Goal: Information Seeking & Learning: Find specific fact

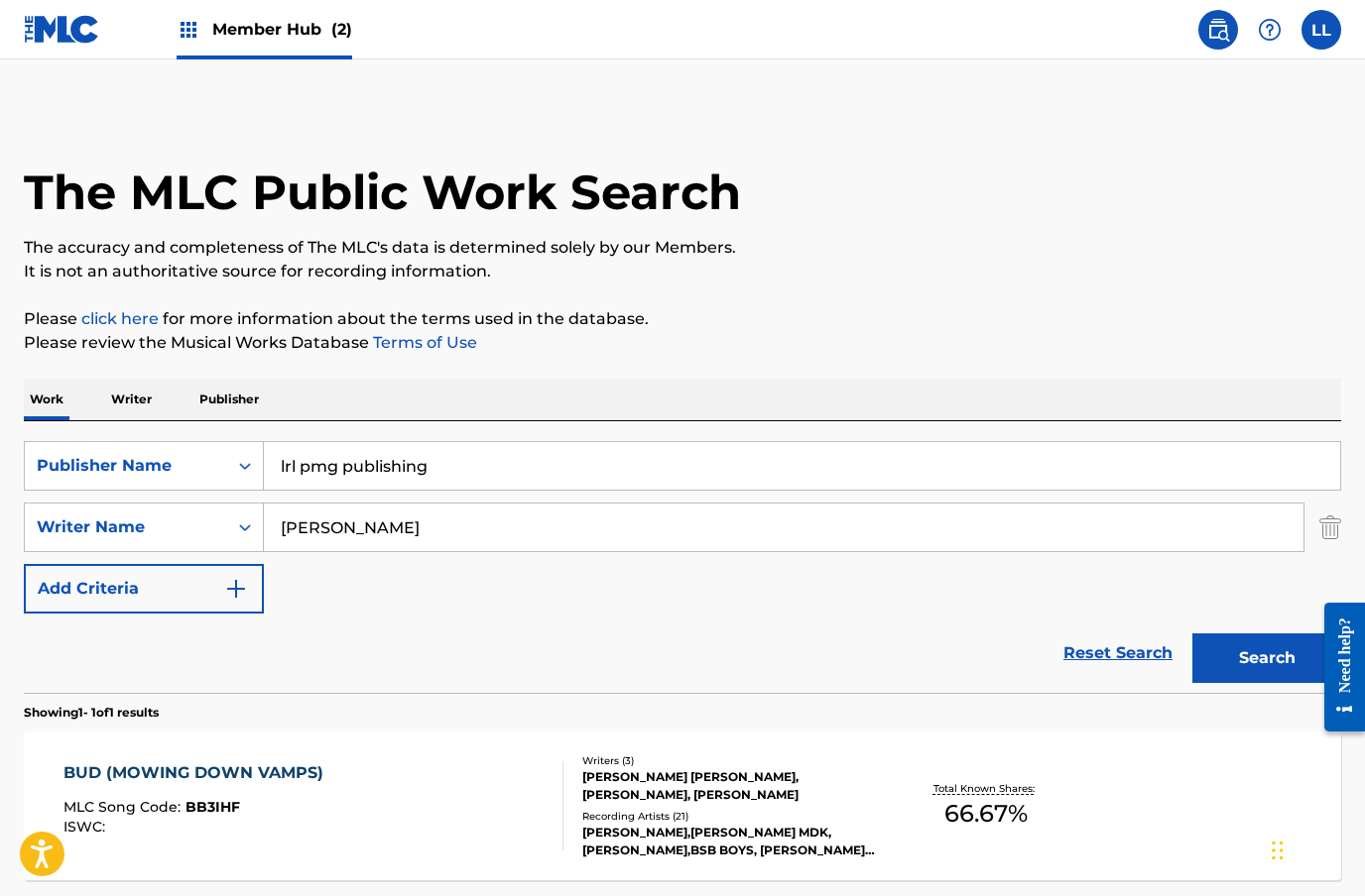
scroll to position [68, 0]
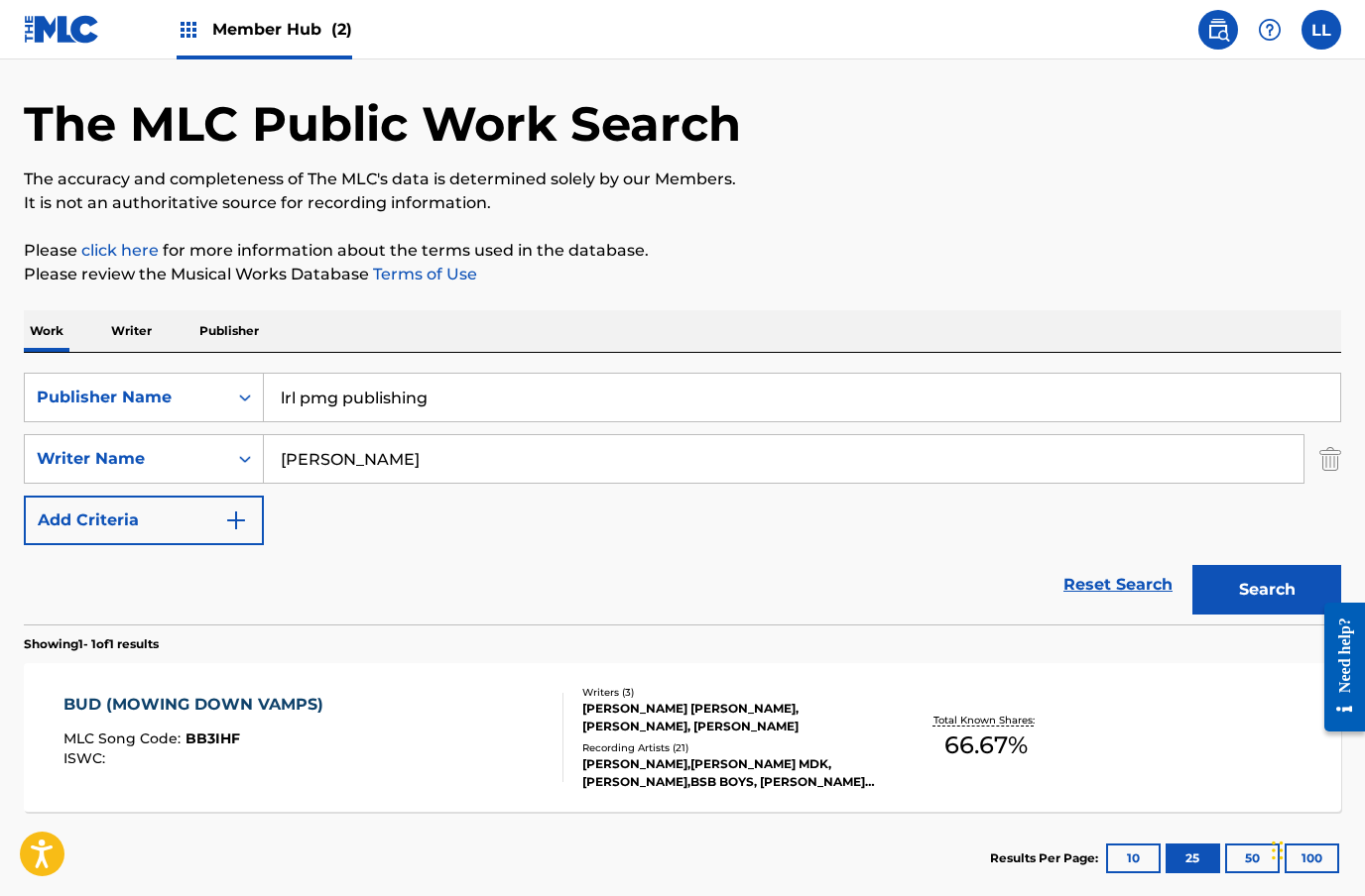
click at [439, 391] on input "lrl pmg publishing" at bounding box center [802, 398] width 1076 height 48
click at [415, 396] on input "lrl pmg publishing" at bounding box center [802, 398] width 1076 height 48
click at [367, 437] on strong "publishing" at bounding box center [389, 442] width 89 height 19
click at [400, 463] on input "Jermaine Carter" at bounding box center [783, 459] width 1039 height 48
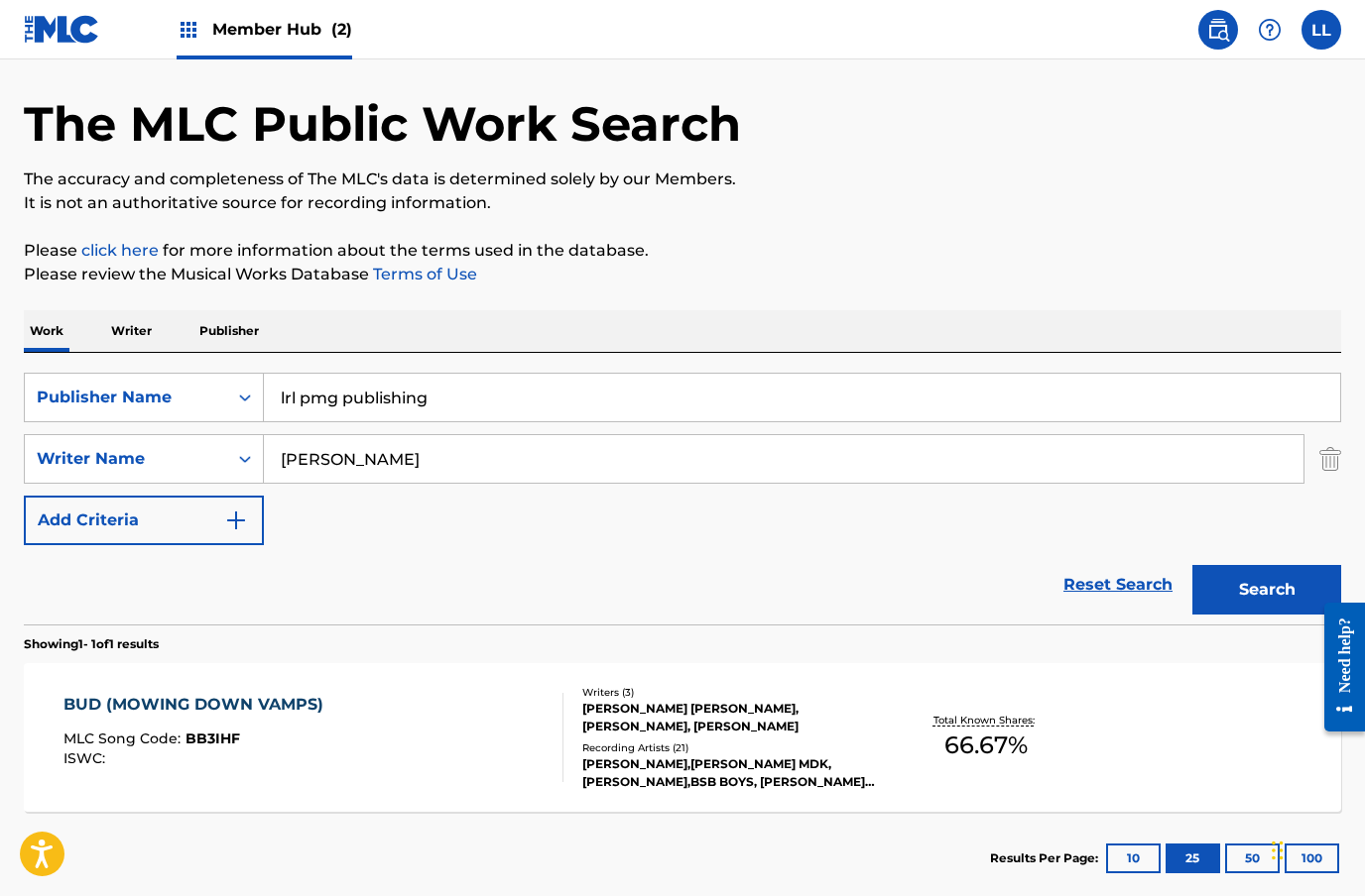
click at [399, 463] on input "Jermaine Carter" at bounding box center [783, 459] width 1039 height 48
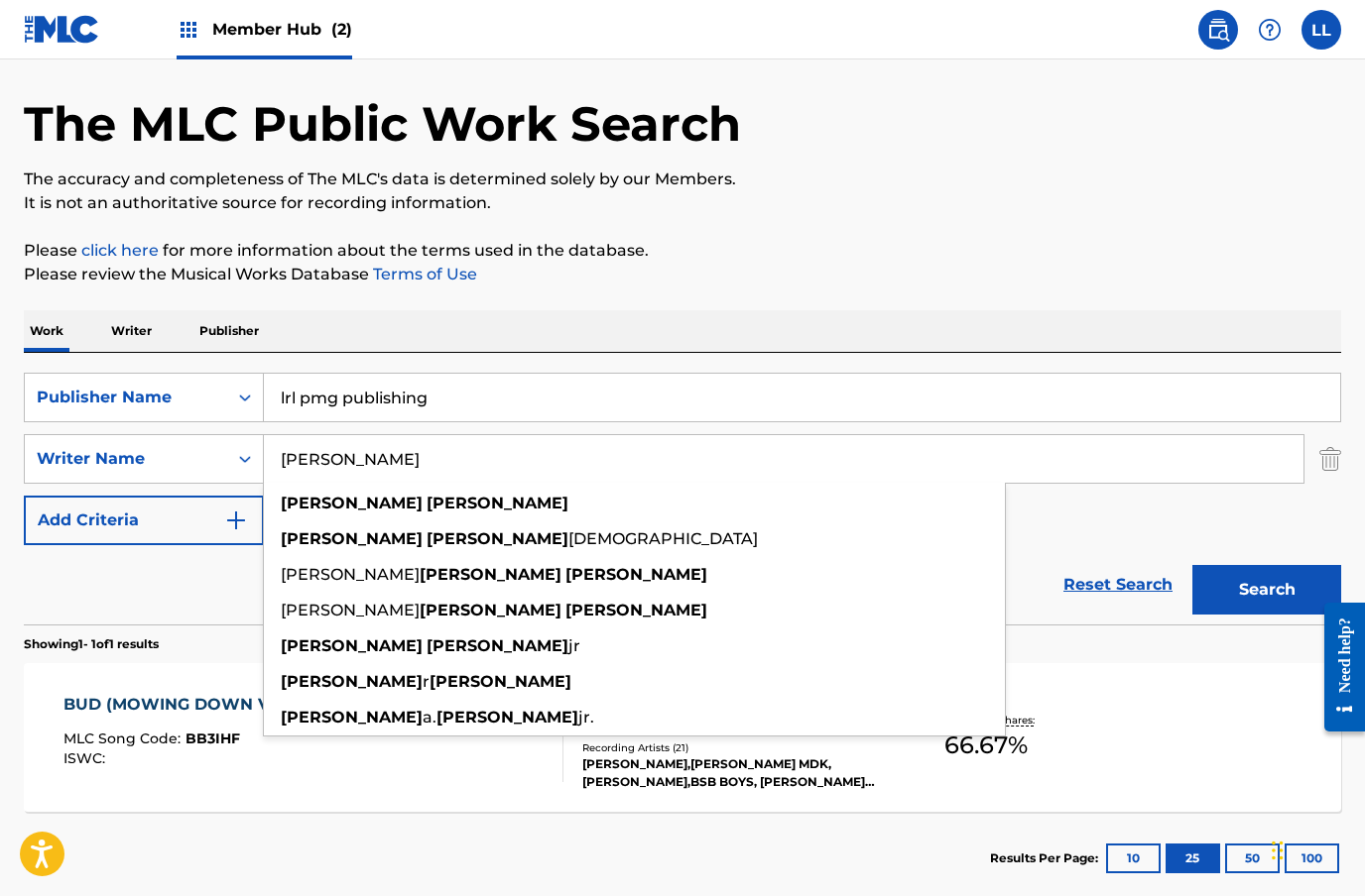
click at [377, 459] on input "Jermaine Carter" at bounding box center [783, 459] width 1039 height 48
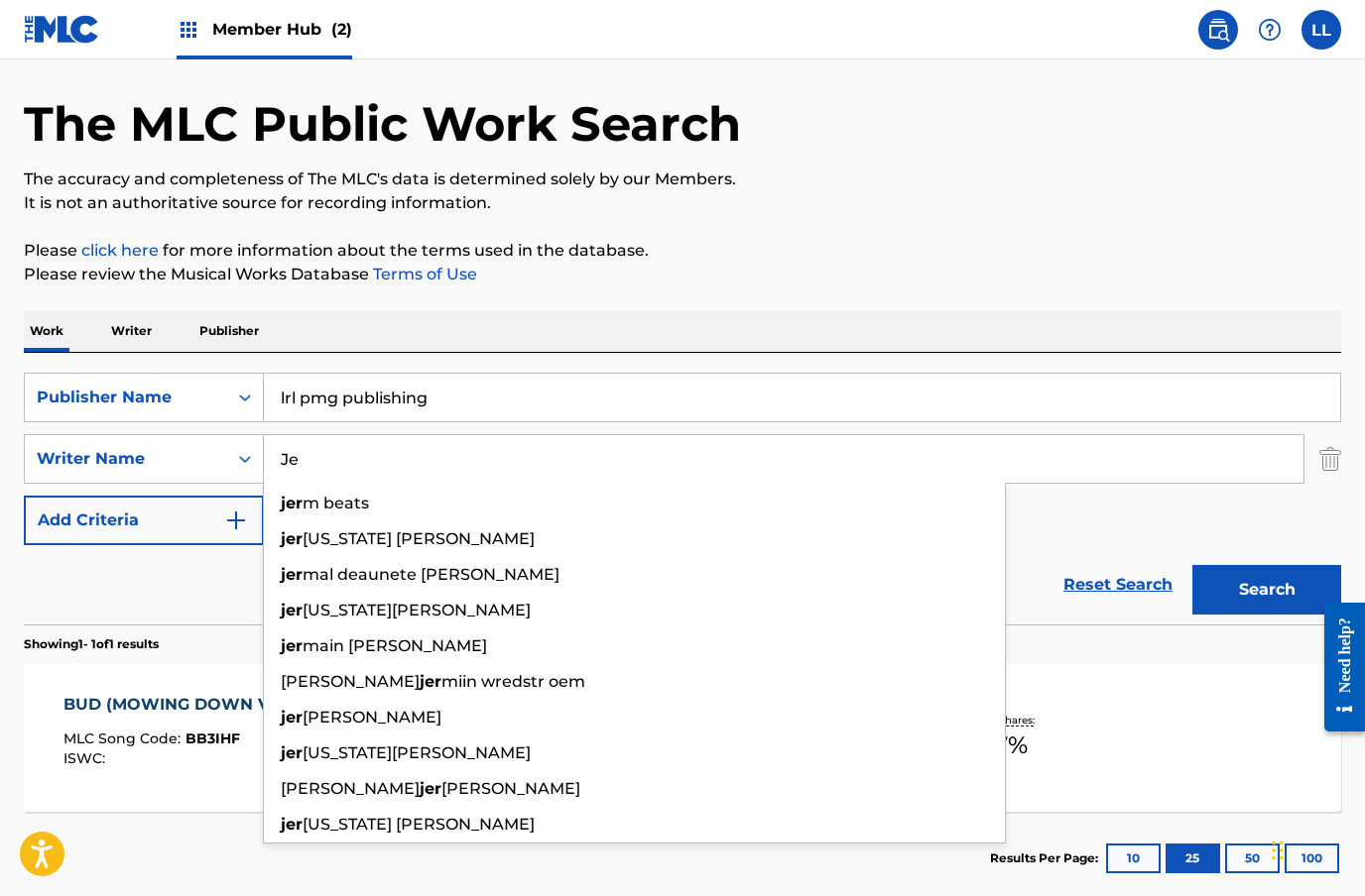
type input "J"
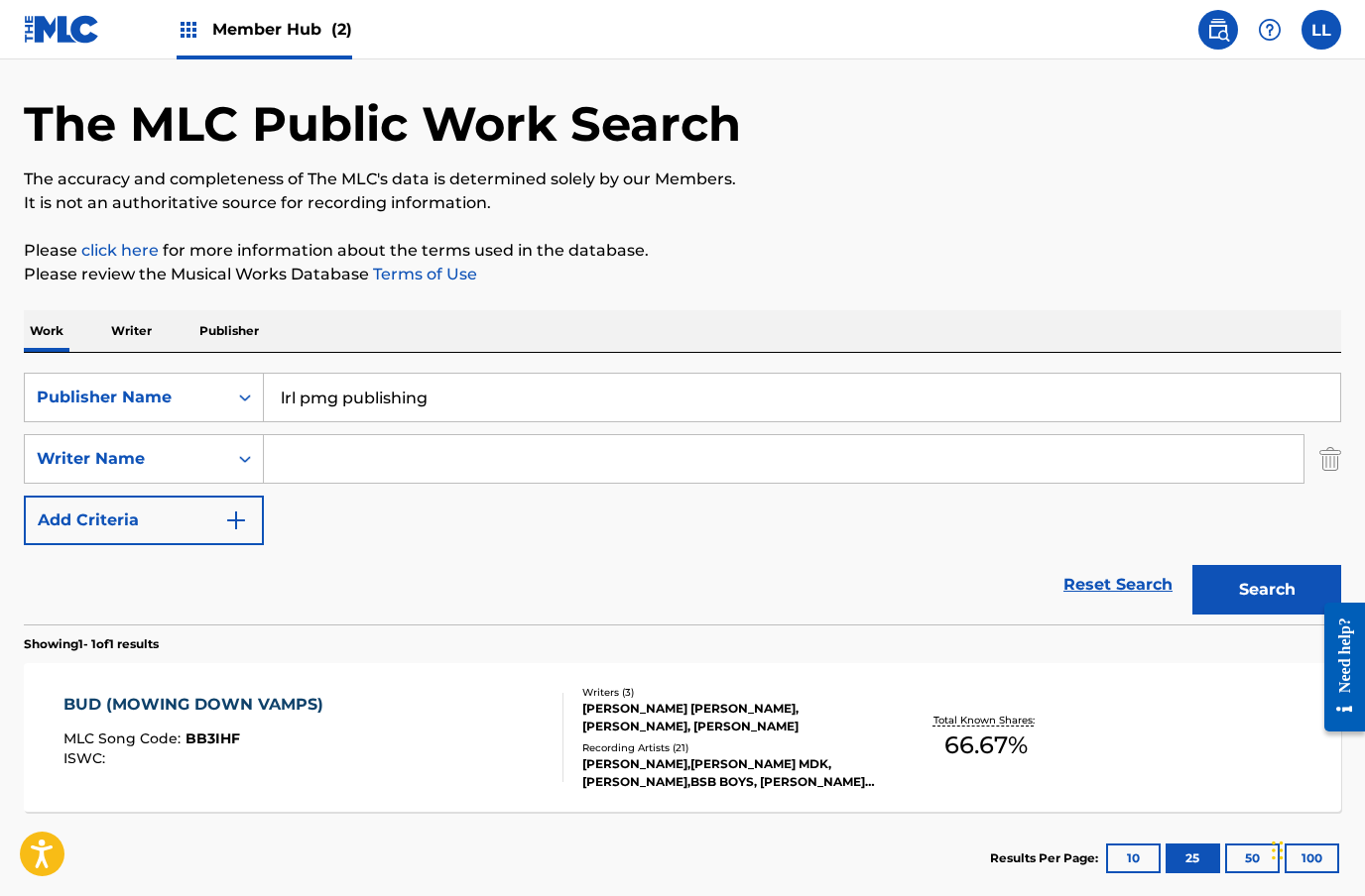
click at [468, 406] on input "lrl pmg publishing" at bounding box center [802, 398] width 1076 height 48
click at [409, 557] on div "Reset Search Search" at bounding box center [682, 584] width 1317 height 79
click at [325, 458] on input "Search Form" at bounding box center [783, 459] width 1039 height 48
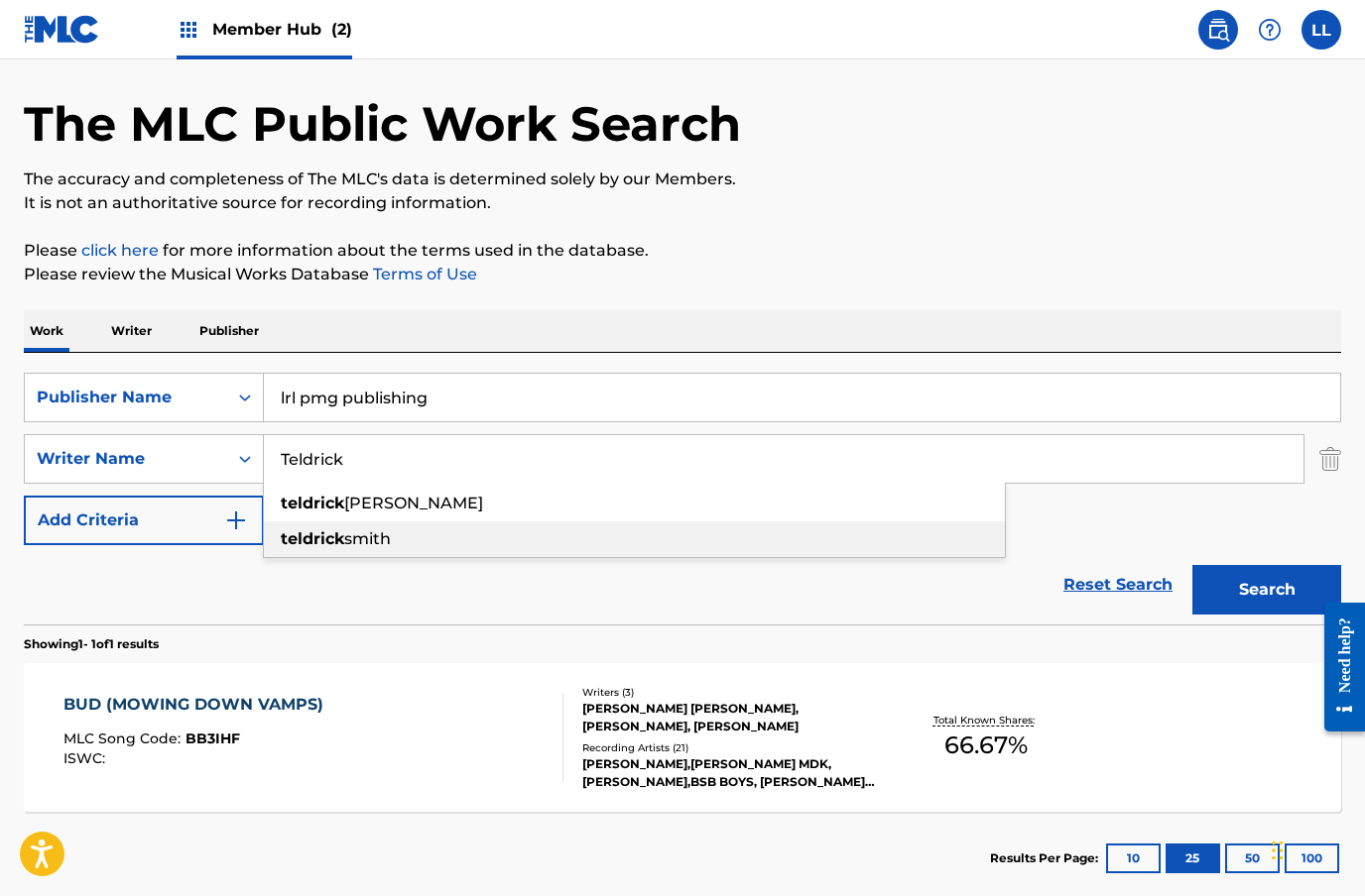
click at [397, 549] on div "teldrick smith" at bounding box center [634, 540] width 741 height 36
type input "teldrick smith"
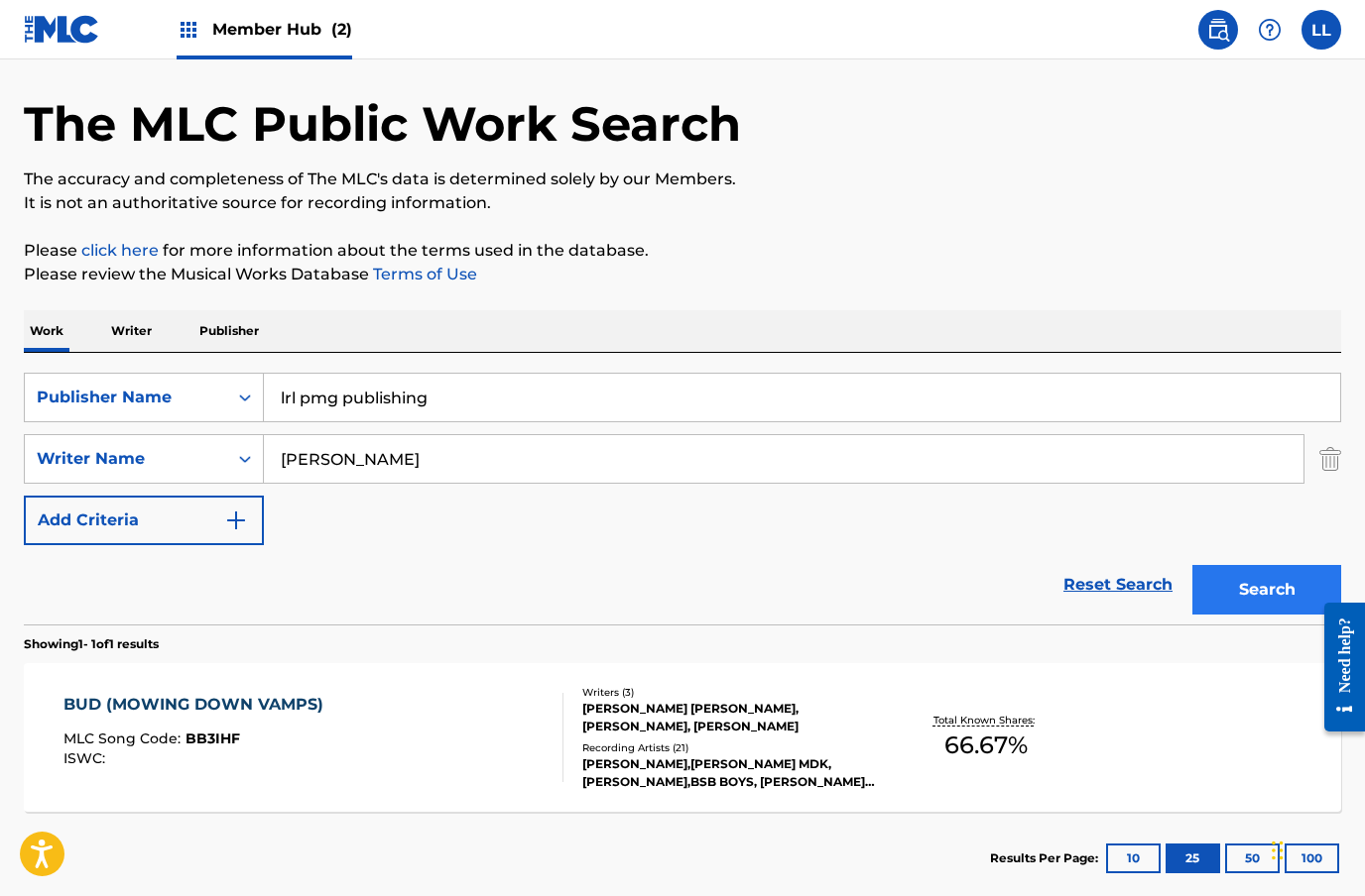
click at [1258, 593] on button "Search" at bounding box center [1267, 589] width 149 height 50
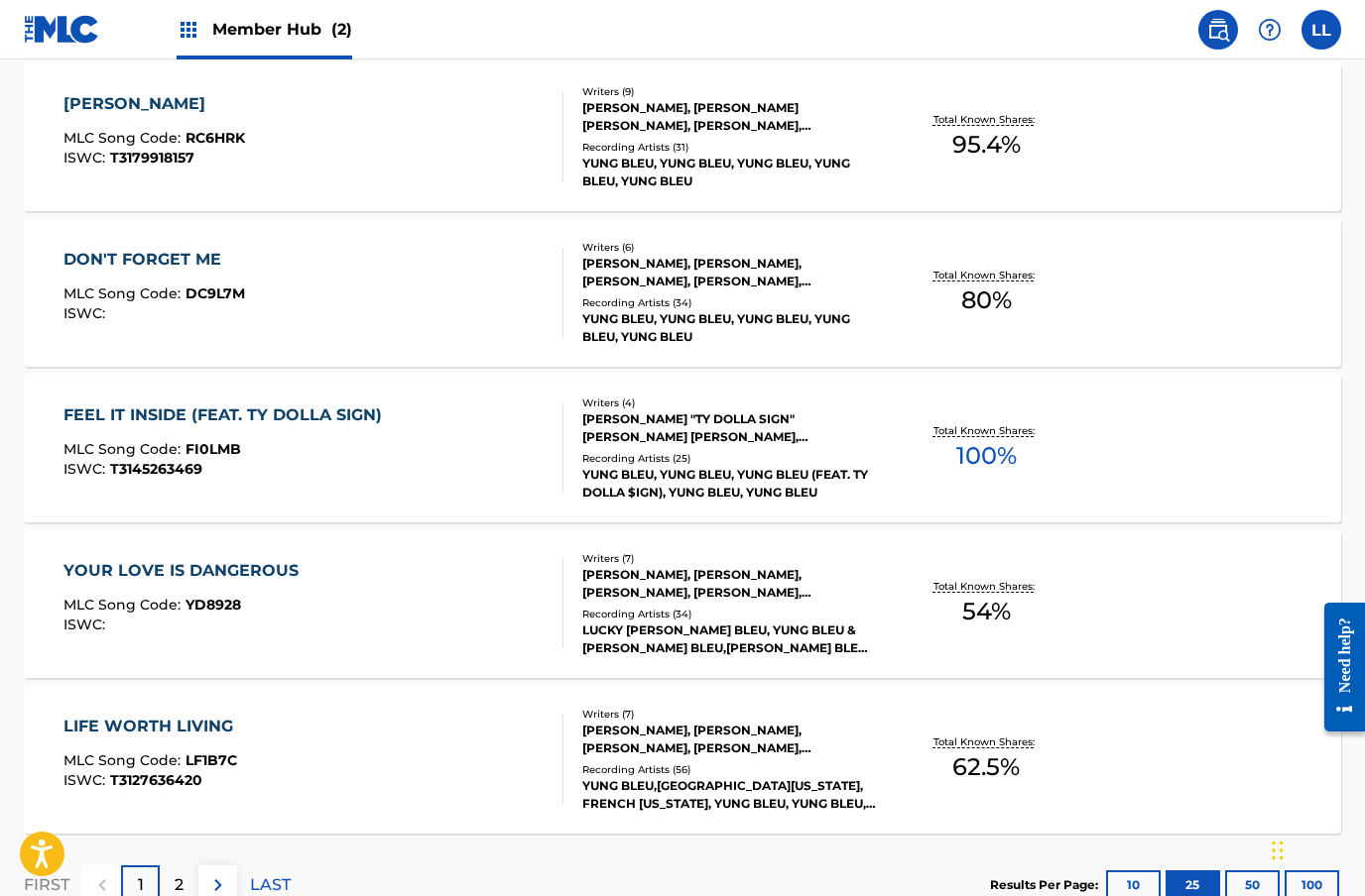
scroll to position [3790, 0]
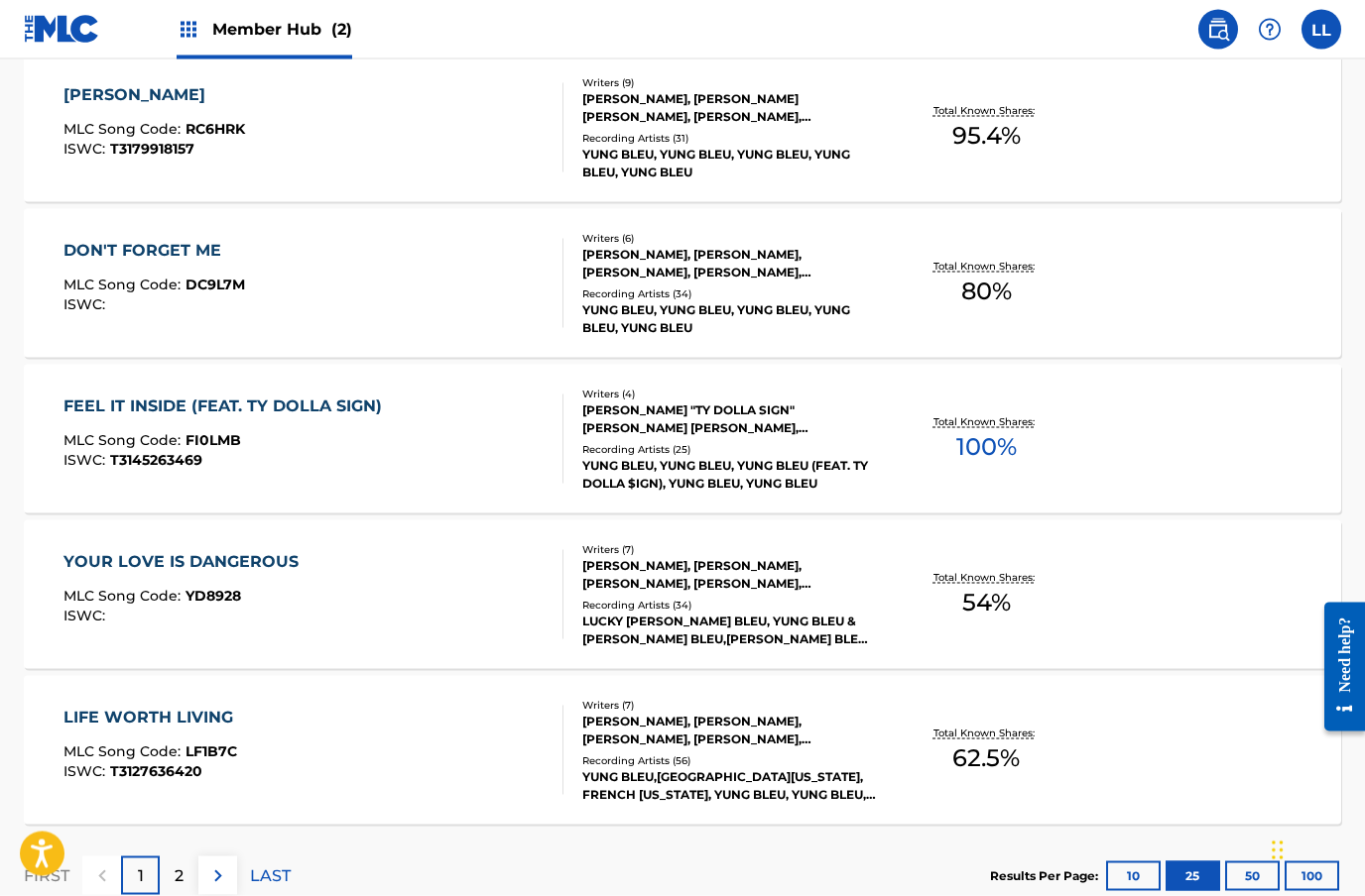
click at [301, 406] on div "FEEL IT INSIDE (FEAT. TY DOLLA SIGN)" at bounding box center [227, 407] width 329 height 24
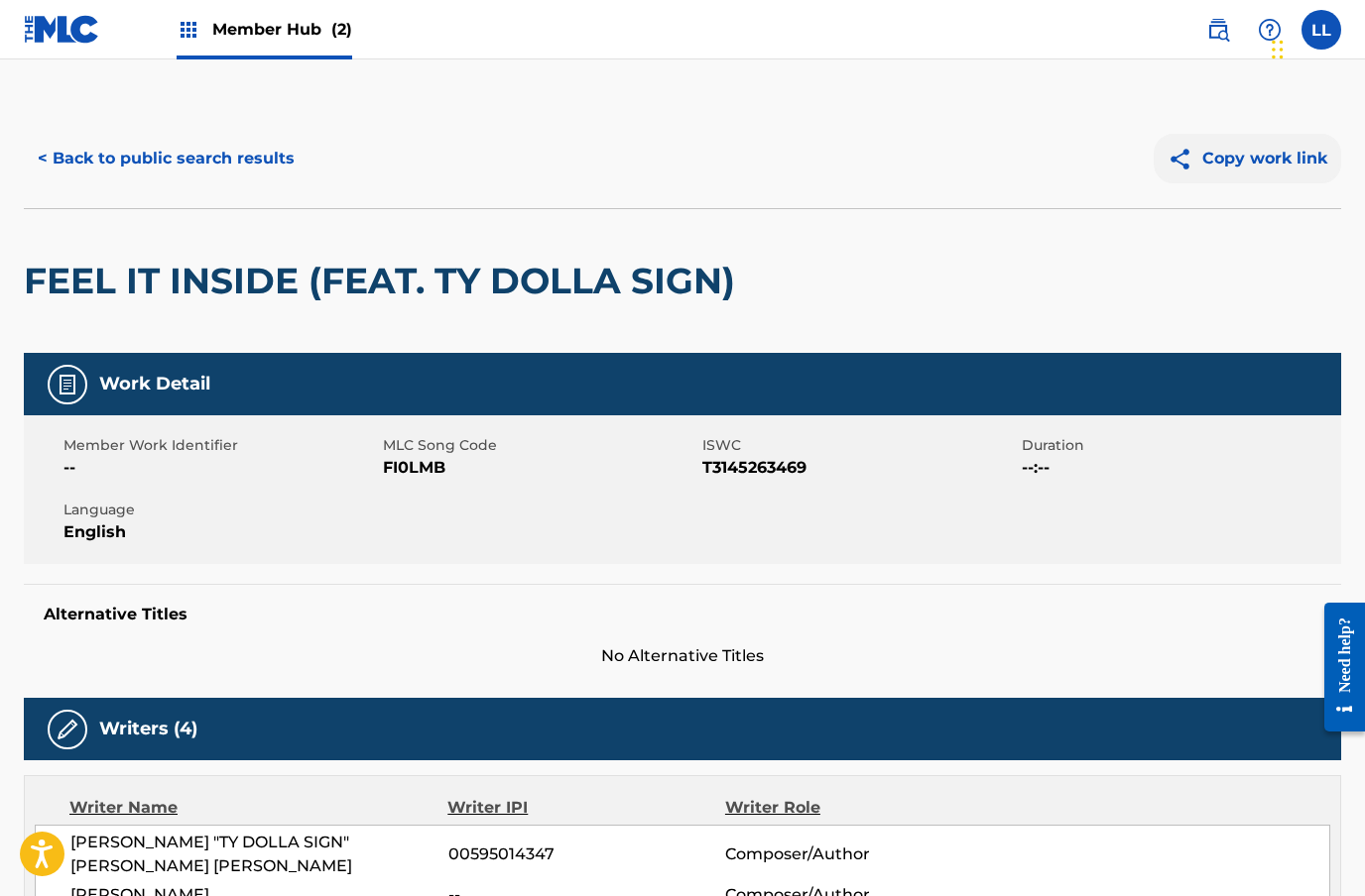
click at [1200, 150] on img at bounding box center [1184, 159] width 35 height 25
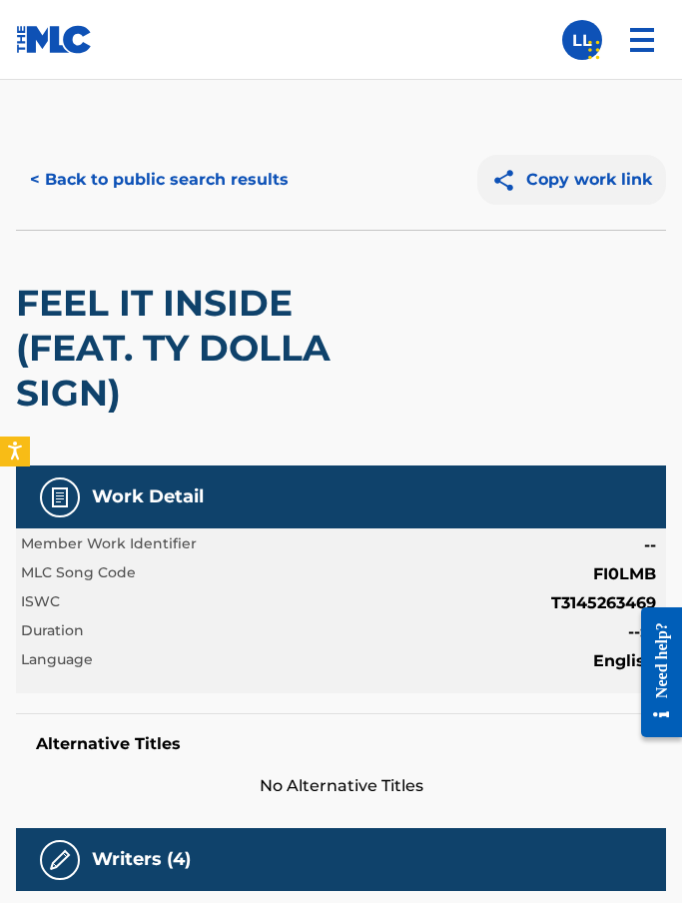
click at [587, 181] on button "Copy work link" at bounding box center [572, 180] width 189 height 50
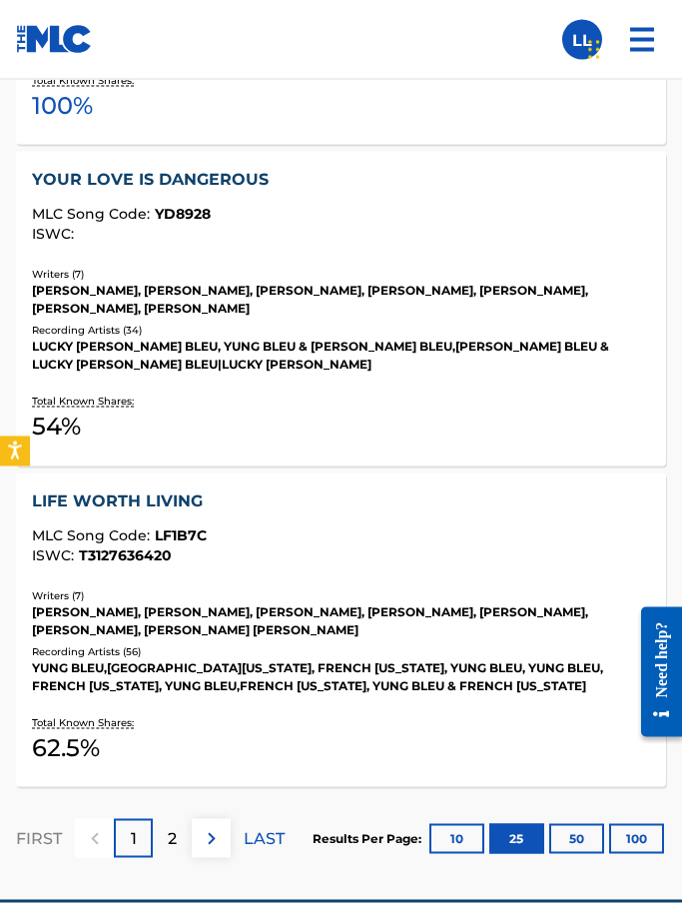
scroll to position [7617, 0]
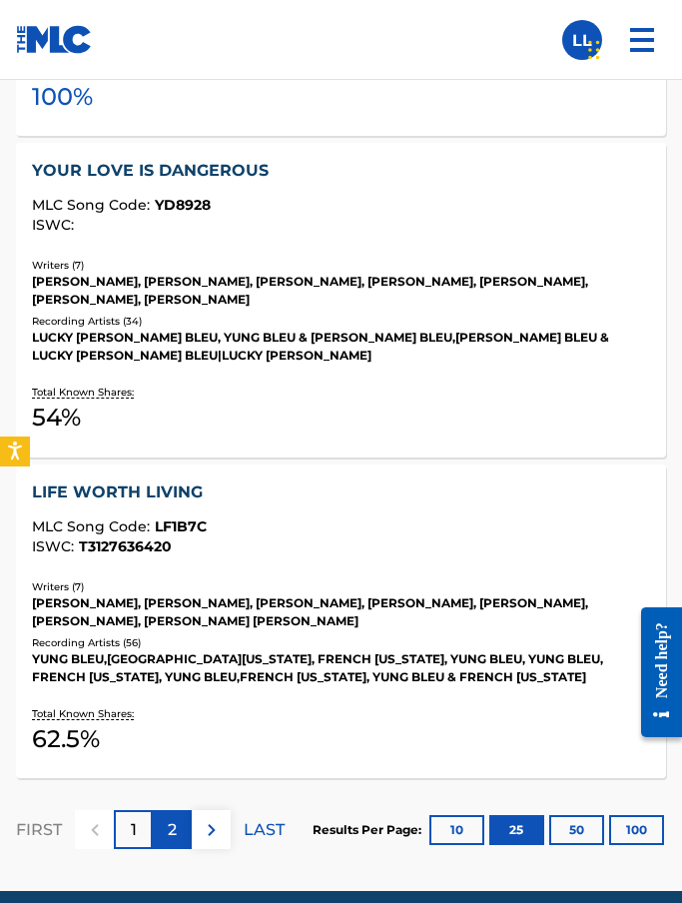
click at [171, 818] on p "2" at bounding box center [172, 830] width 9 height 24
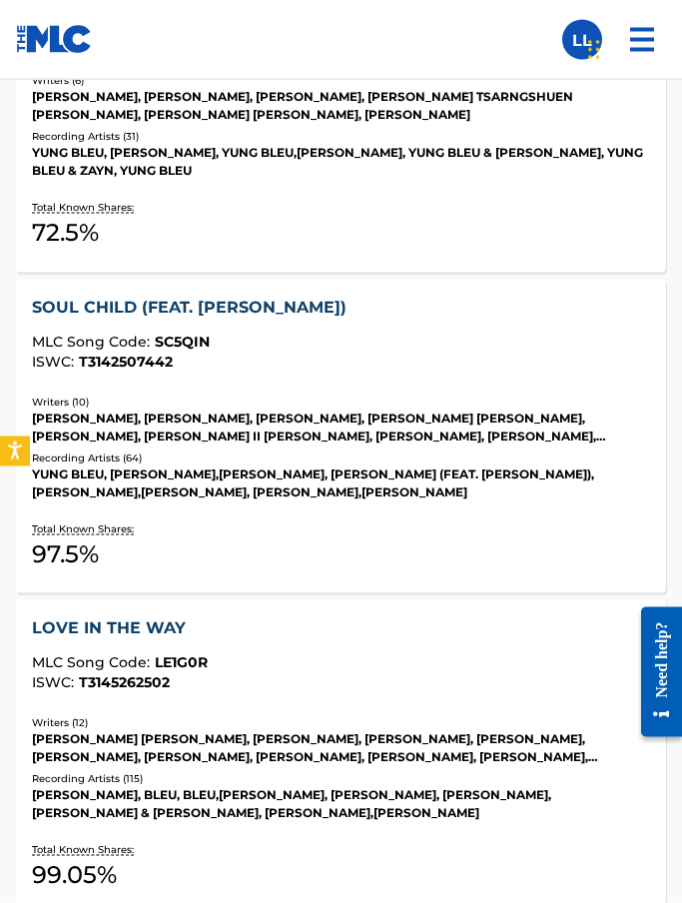
scroll to position [1096, 0]
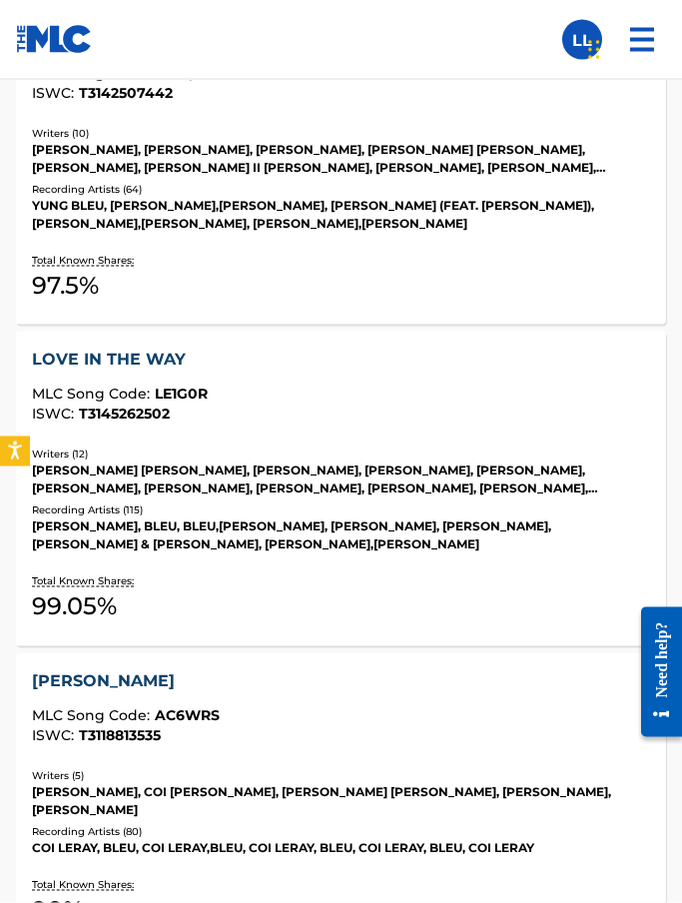
click at [131, 348] on div "LOVE IN THE WAY" at bounding box center [340, 360] width 617 height 24
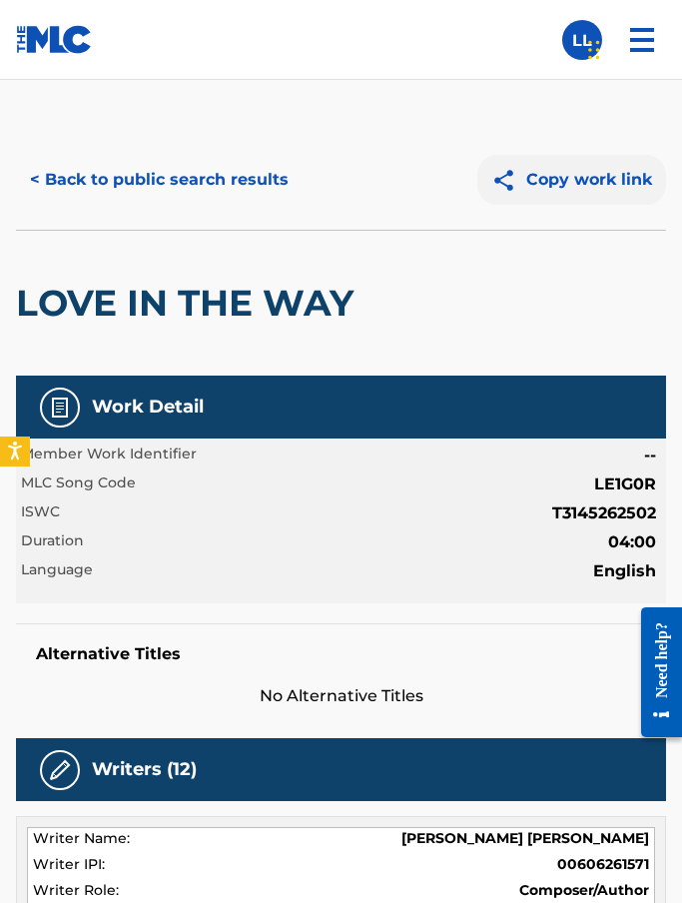
click at [568, 183] on button "Copy work link" at bounding box center [572, 180] width 189 height 50
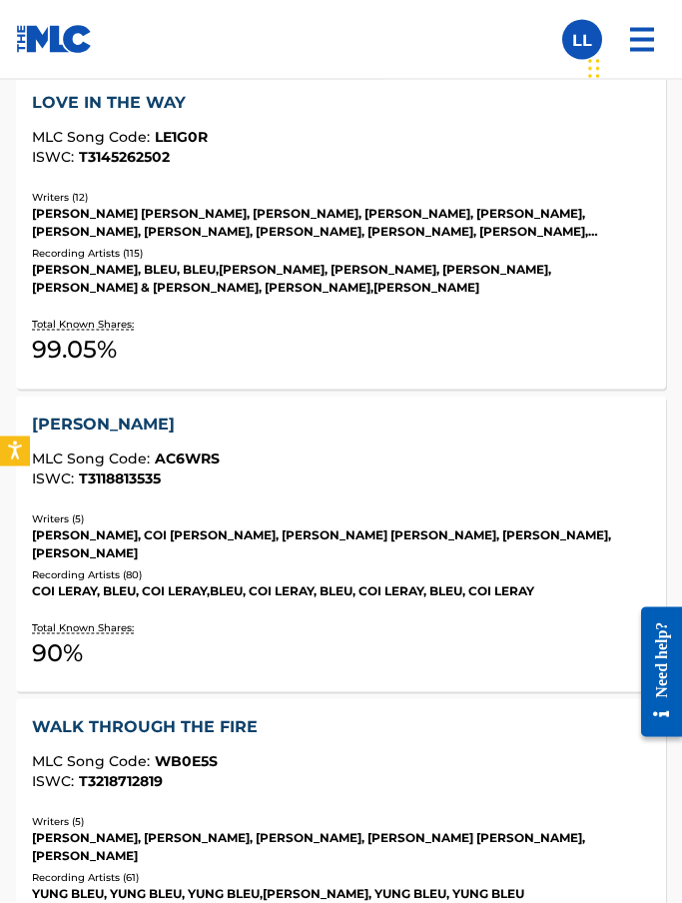
scroll to position [1354, 0]
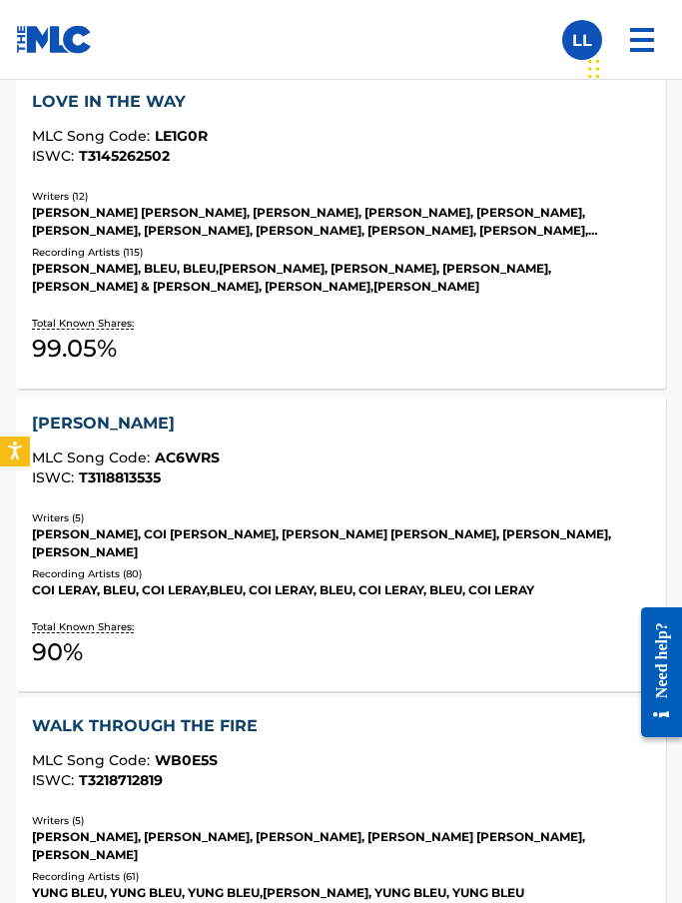
click at [110, 526] on div "JEREMY BIDDLE, COI LERAY COLLINS, ANDREW JOSEPH JR GRADWOHL, TELDRICK SMITH, HE…" at bounding box center [340, 544] width 617 height 36
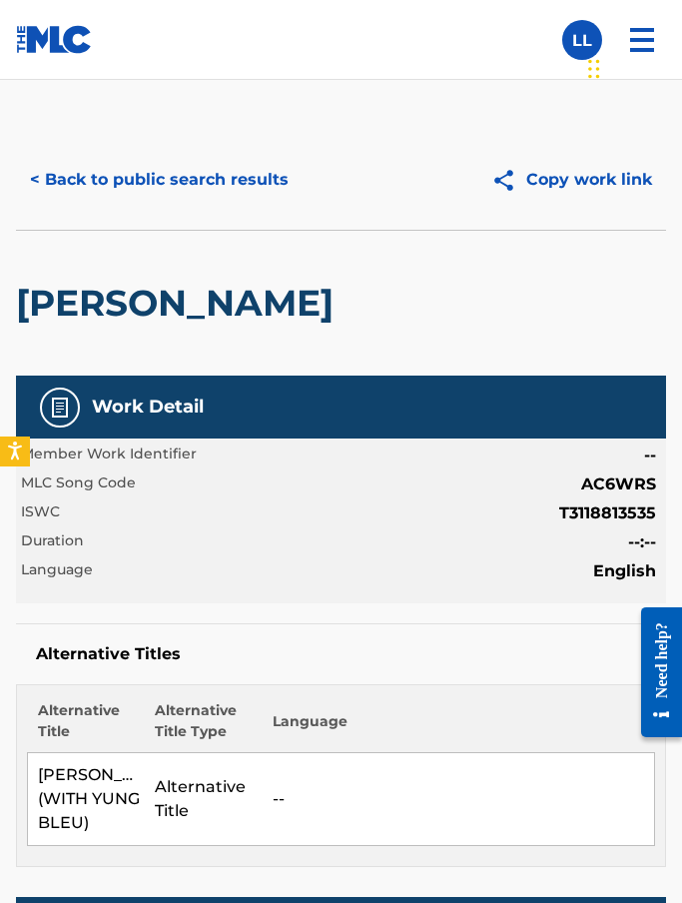
click at [17, 825] on div "Alternative Title Alternative Title Type Language AYE YAI YAI (WITH YUNG BLEU) …" at bounding box center [341, 775] width 650 height 183
click at [579, 180] on button "Copy work link" at bounding box center [572, 180] width 189 height 50
click at [525, 174] on img at bounding box center [509, 180] width 35 height 25
click at [38, 183] on button "< Back to public search results" at bounding box center [159, 180] width 287 height 50
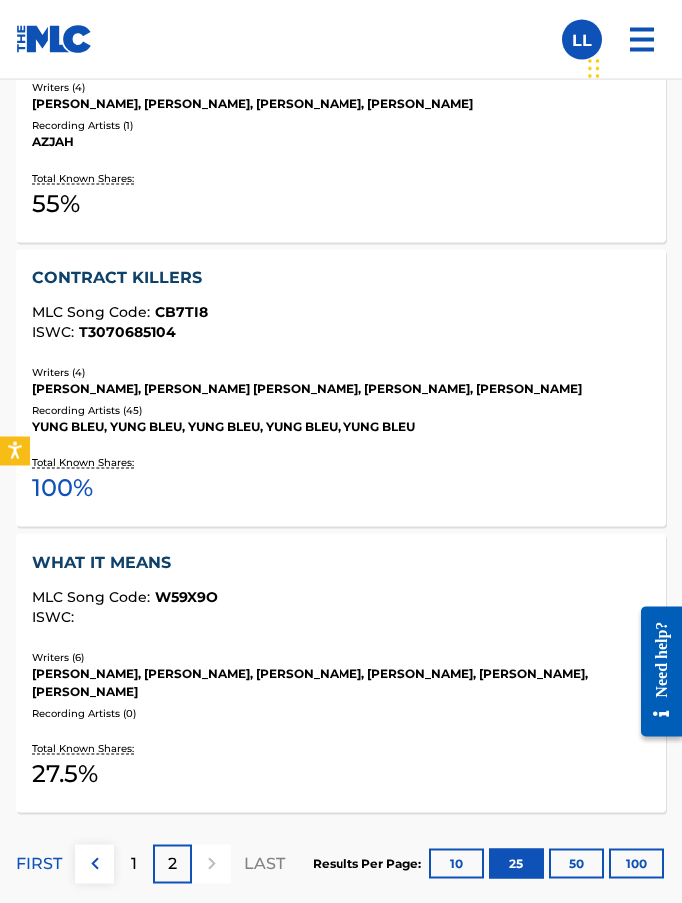
scroll to position [3454, 0]
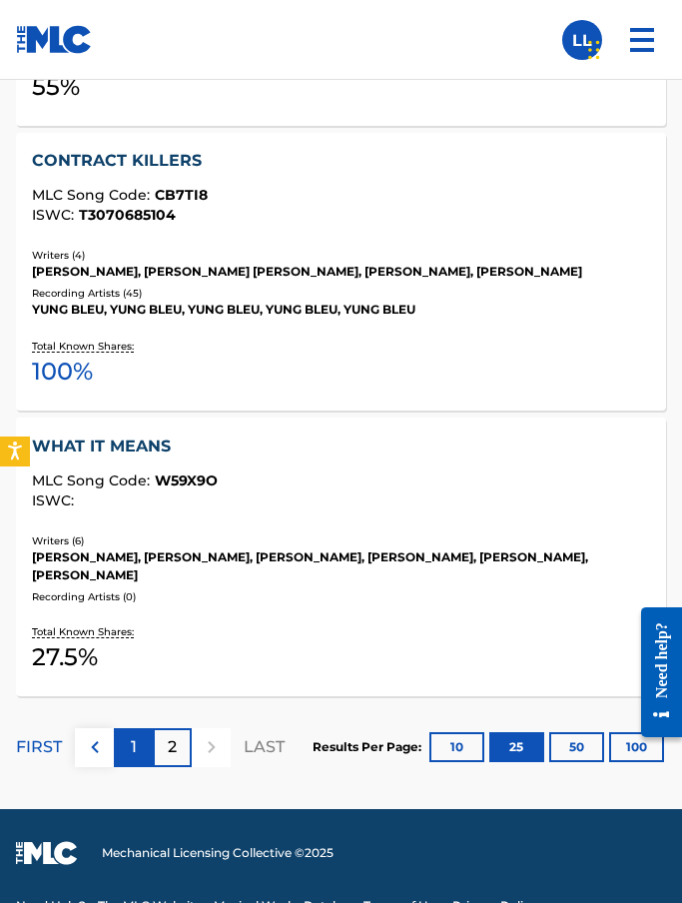
click at [143, 728] on div "1" at bounding box center [133, 747] width 39 height 39
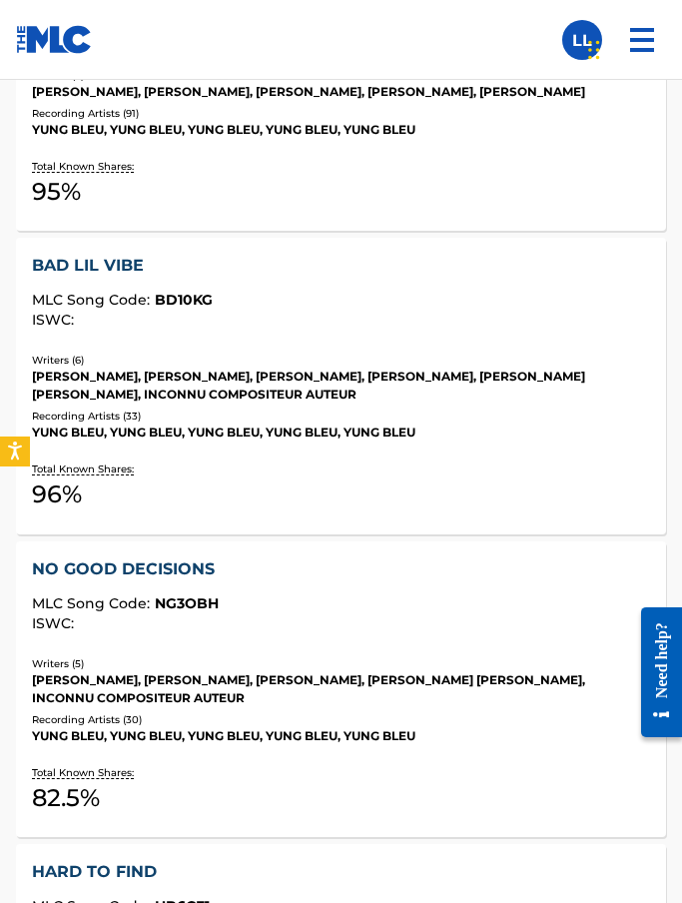
scroll to position [5077, 0]
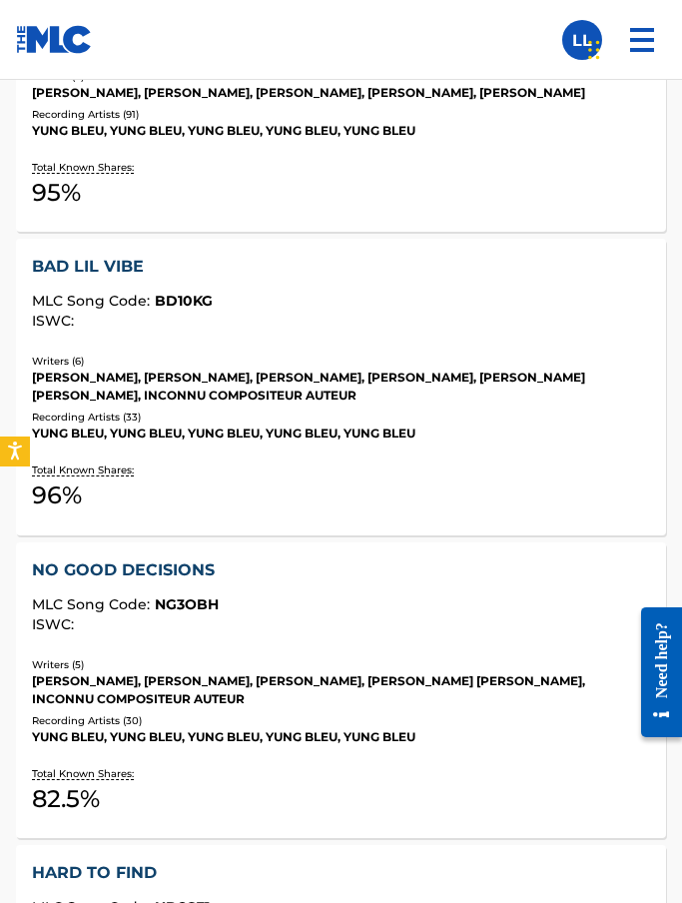
click at [221, 393] on div "JEREMY BIDDLE, ADAM B KORBESMEYER, JERRY LANG II, TELDRICK SMITH, ROBERT WEINAC…" at bounding box center [340, 387] width 617 height 36
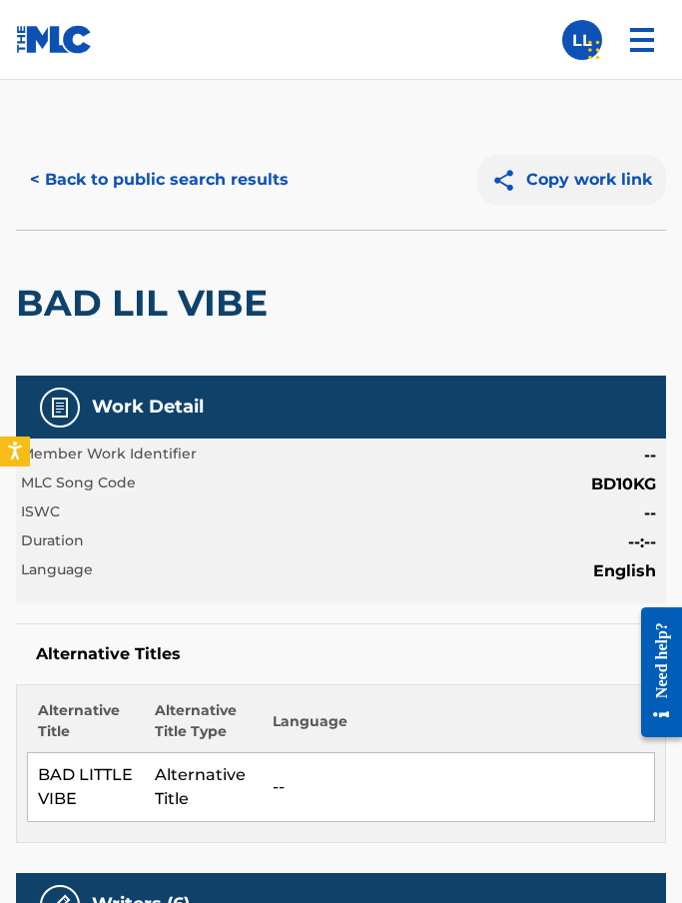
click at [597, 181] on button "Copy work link" at bounding box center [572, 180] width 189 height 50
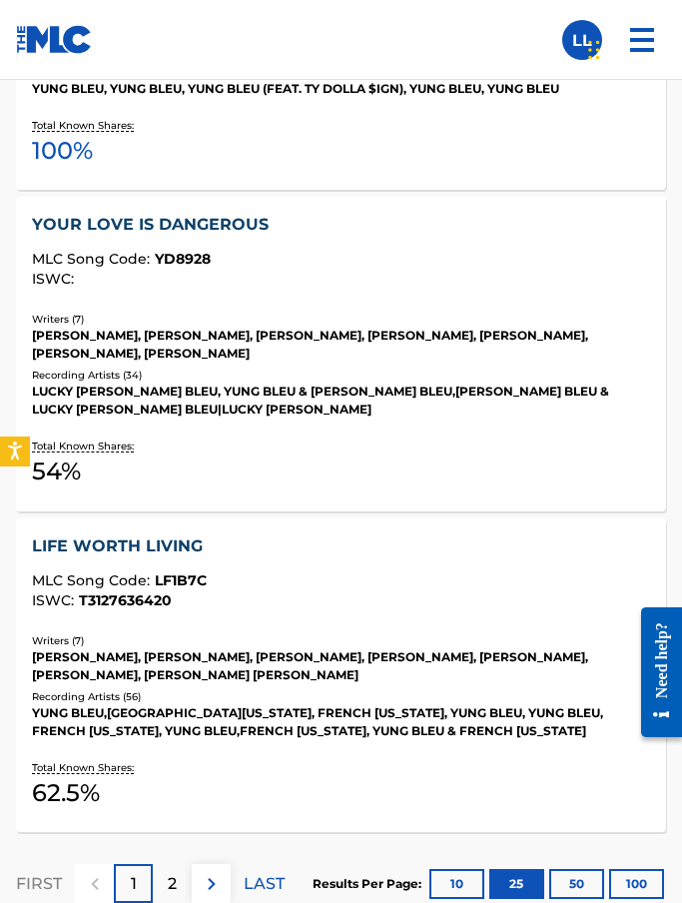
scroll to position [7617, 0]
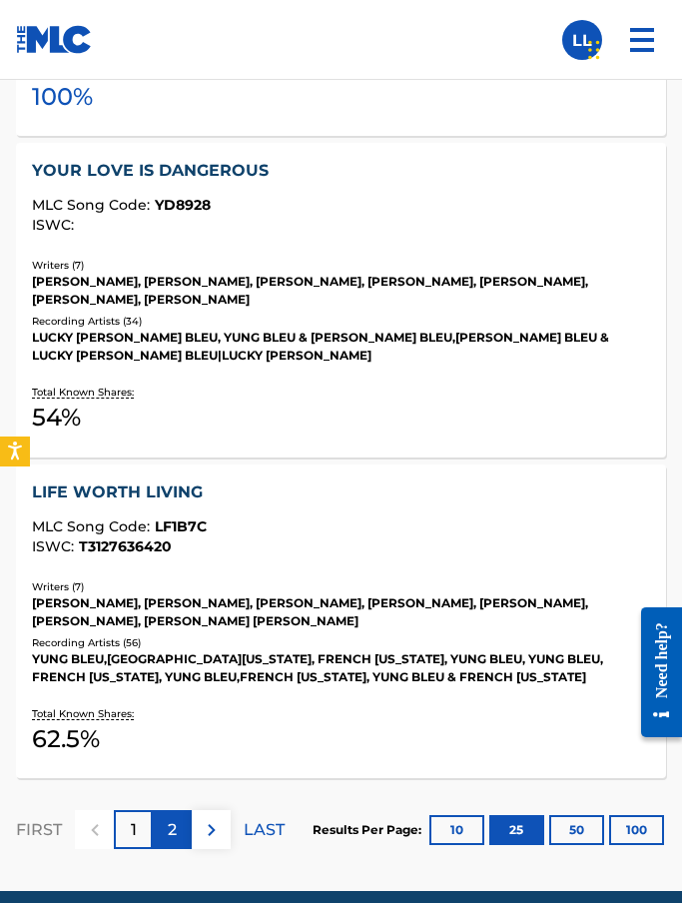
click at [168, 818] on p "2" at bounding box center [172, 830] width 9 height 24
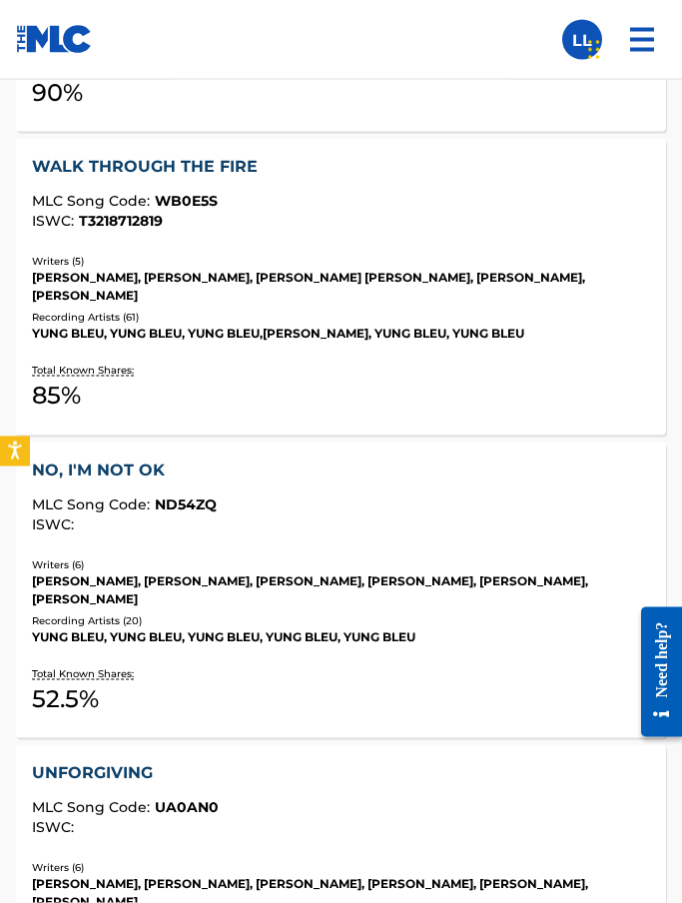
scroll to position [1914, 0]
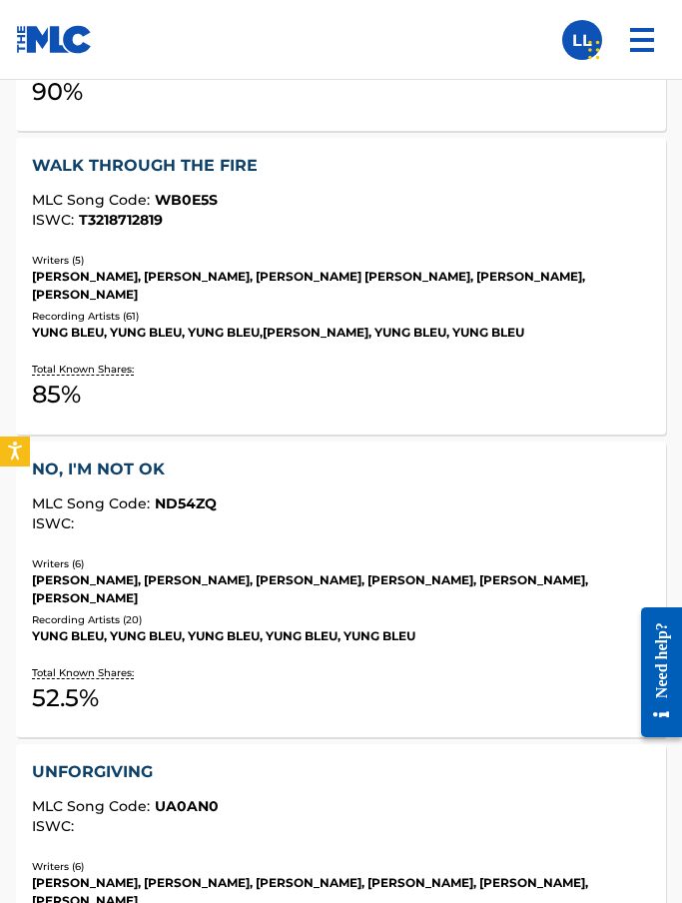
click at [198, 155] on div "WALK THROUGH THE FIRE" at bounding box center [340, 166] width 617 height 24
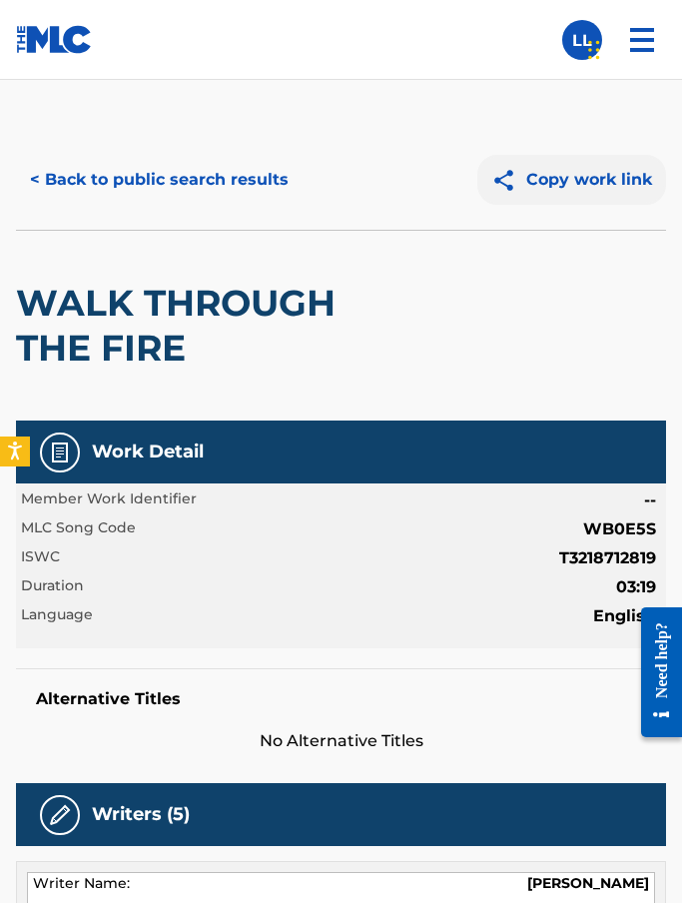
click at [574, 171] on button "Copy work link" at bounding box center [572, 180] width 189 height 50
click at [525, 173] on img at bounding box center [509, 180] width 35 height 25
click at [59, 180] on button "< Back to public search results" at bounding box center [159, 180] width 287 height 50
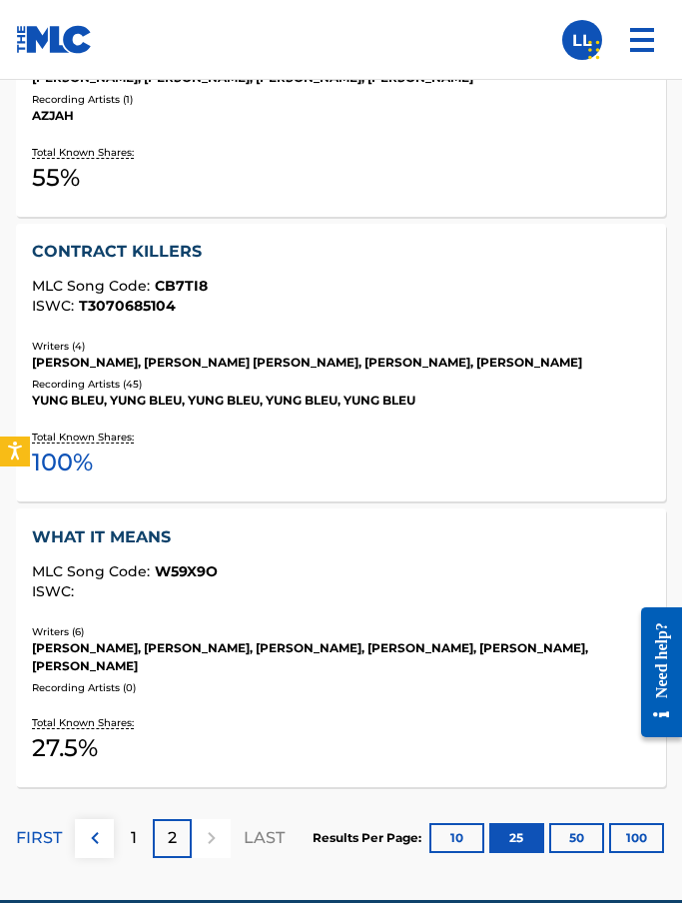
scroll to position [3372, 0]
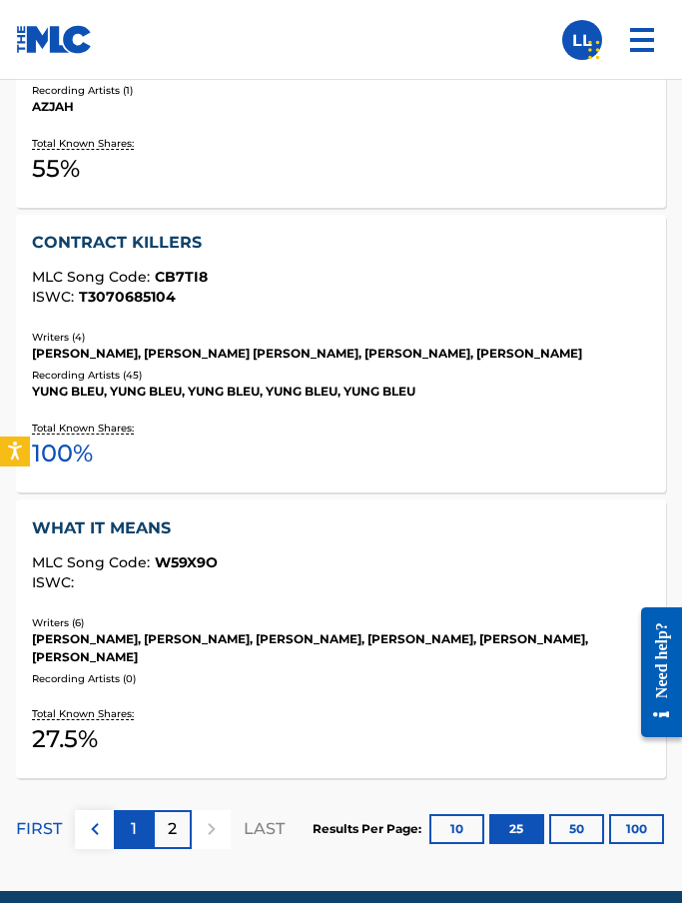
click at [133, 817] on p "1" at bounding box center [134, 829] width 6 height 24
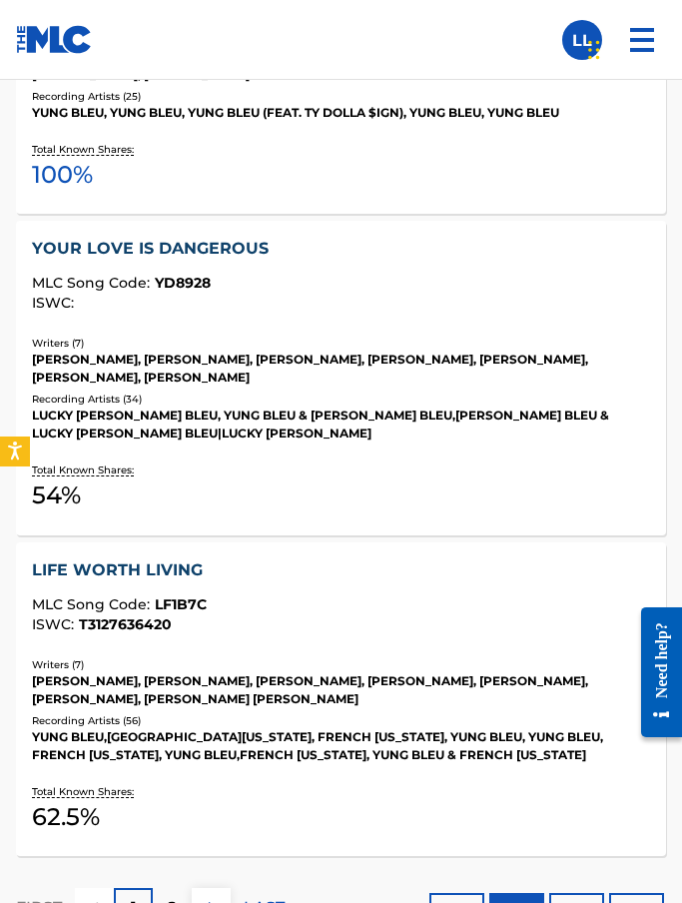
scroll to position [7217, 0]
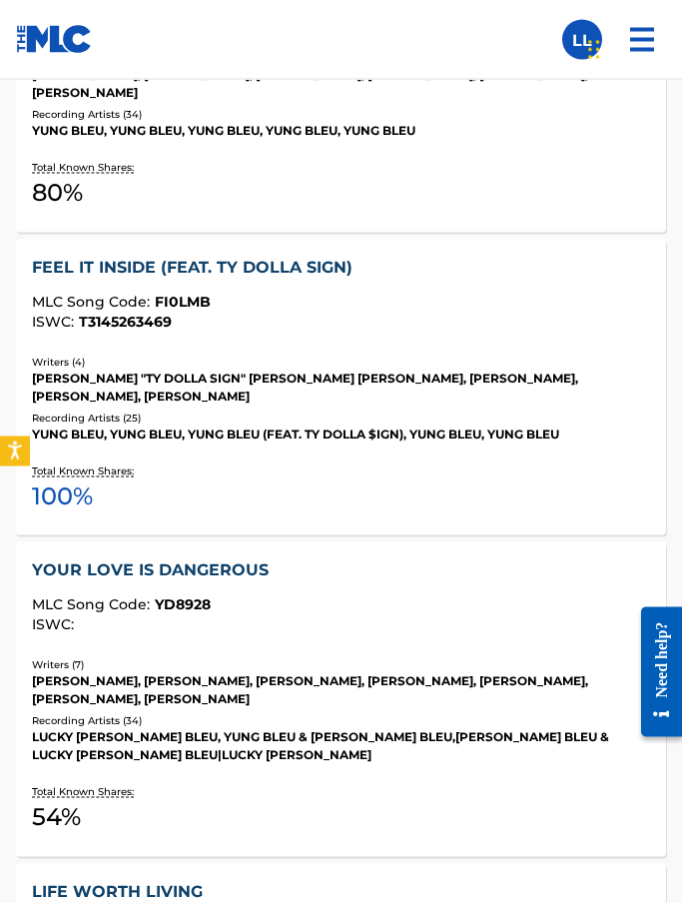
click at [197, 558] on div "YOUR LOVE IS DANGEROUS" at bounding box center [340, 570] width 617 height 24
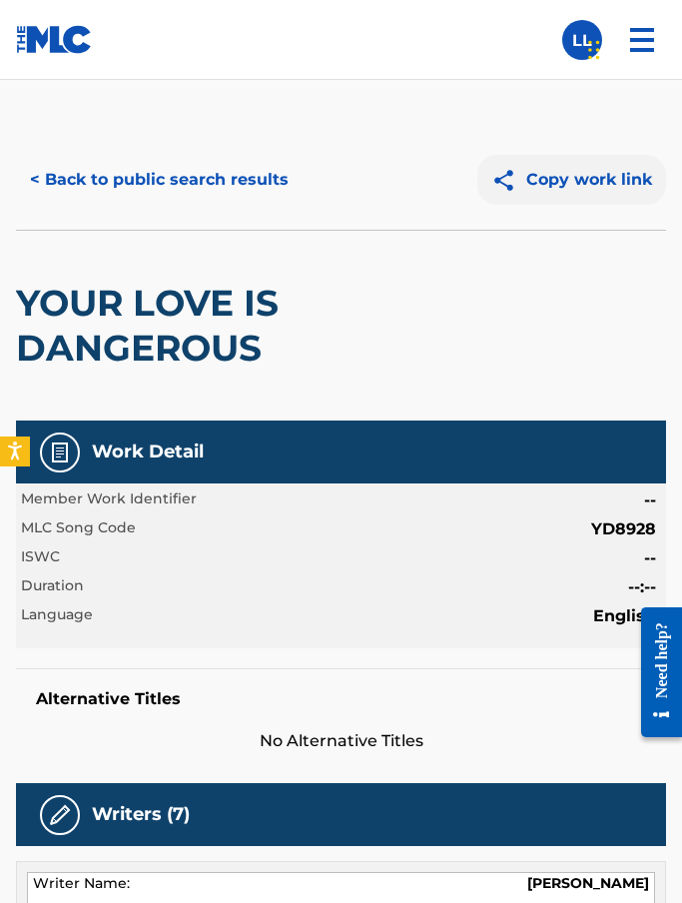
click at [514, 185] on img at bounding box center [509, 180] width 35 height 25
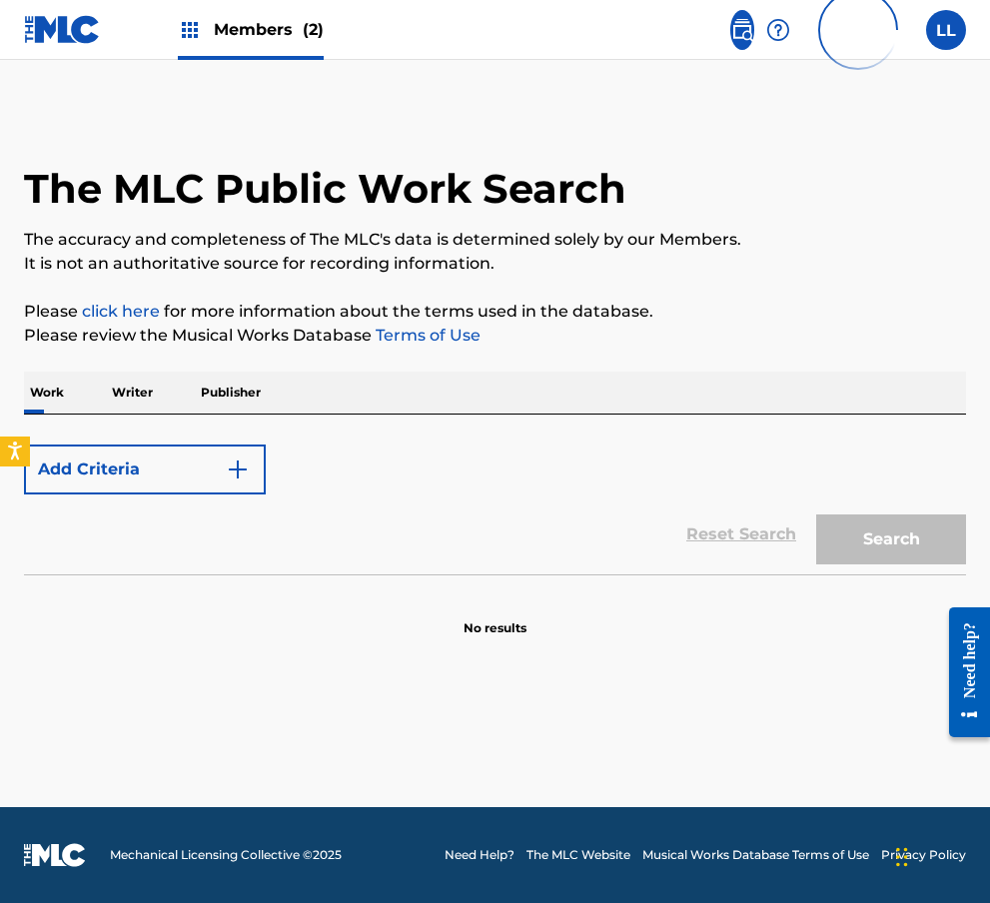
click at [127, 400] on p "Writer" at bounding box center [132, 393] width 53 height 42
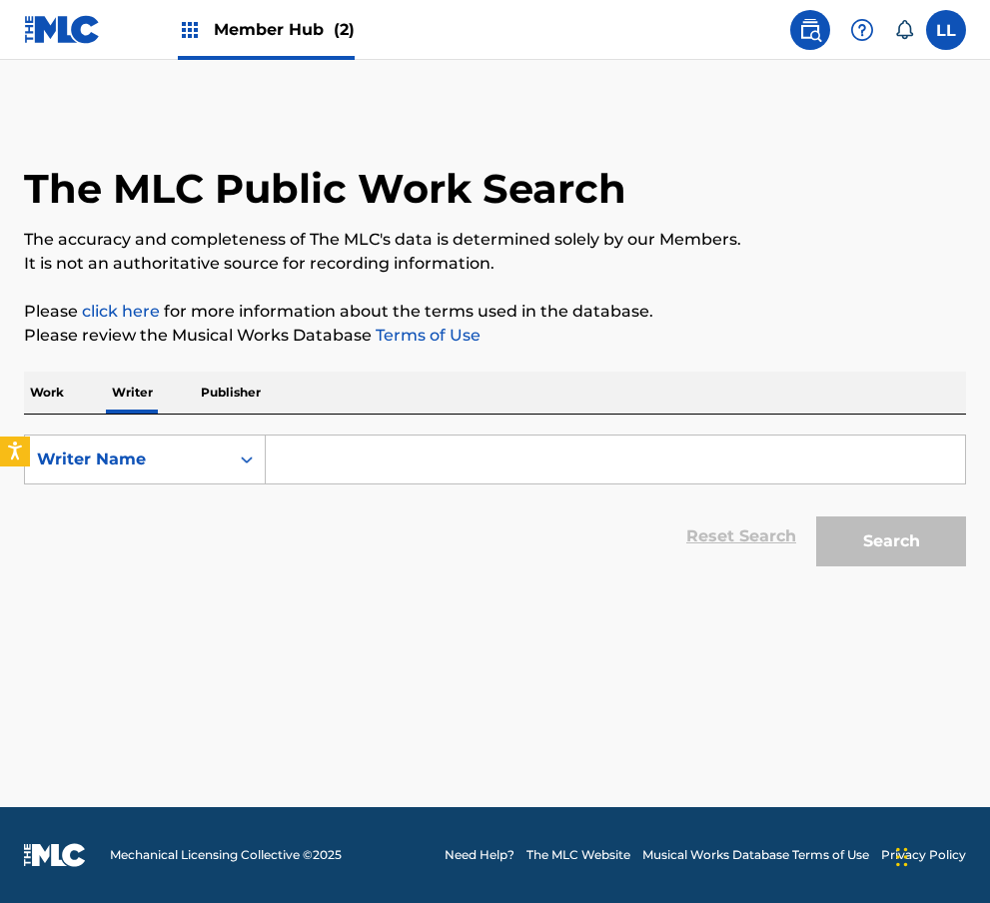
click at [793, 37] on link at bounding box center [810, 30] width 40 height 40
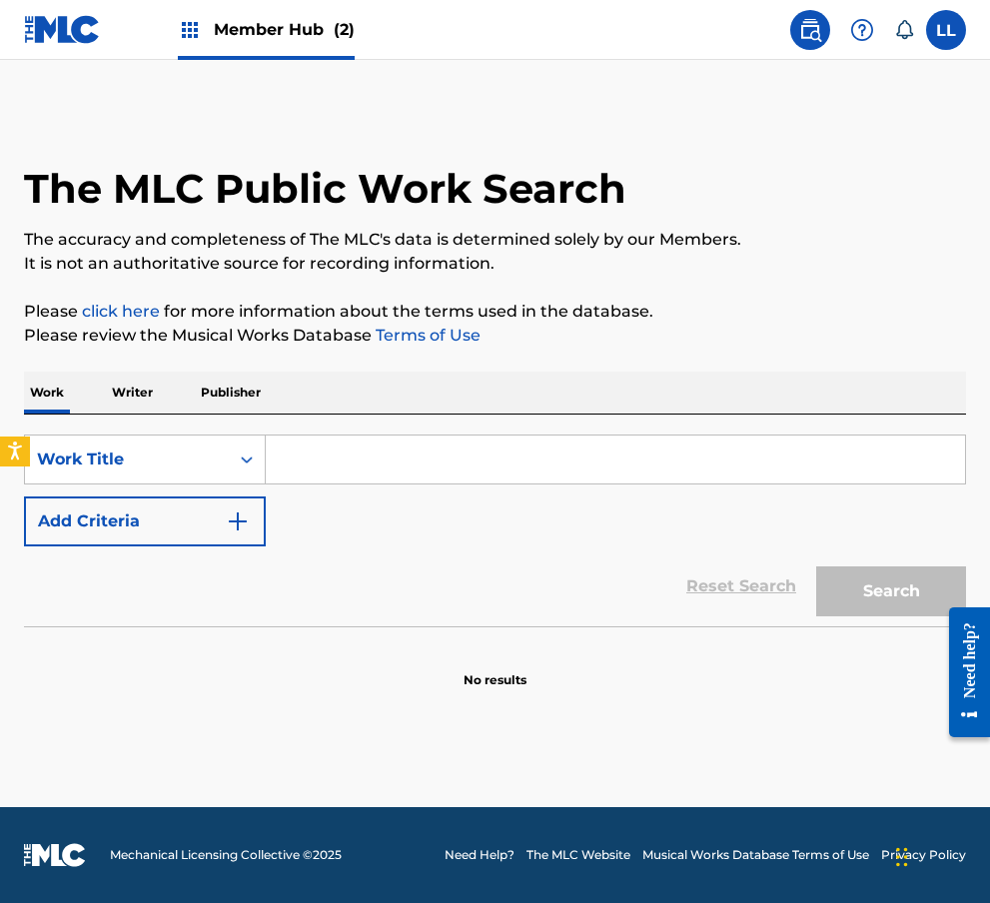
click at [125, 395] on p "Writer" at bounding box center [132, 393] width 53 height 42
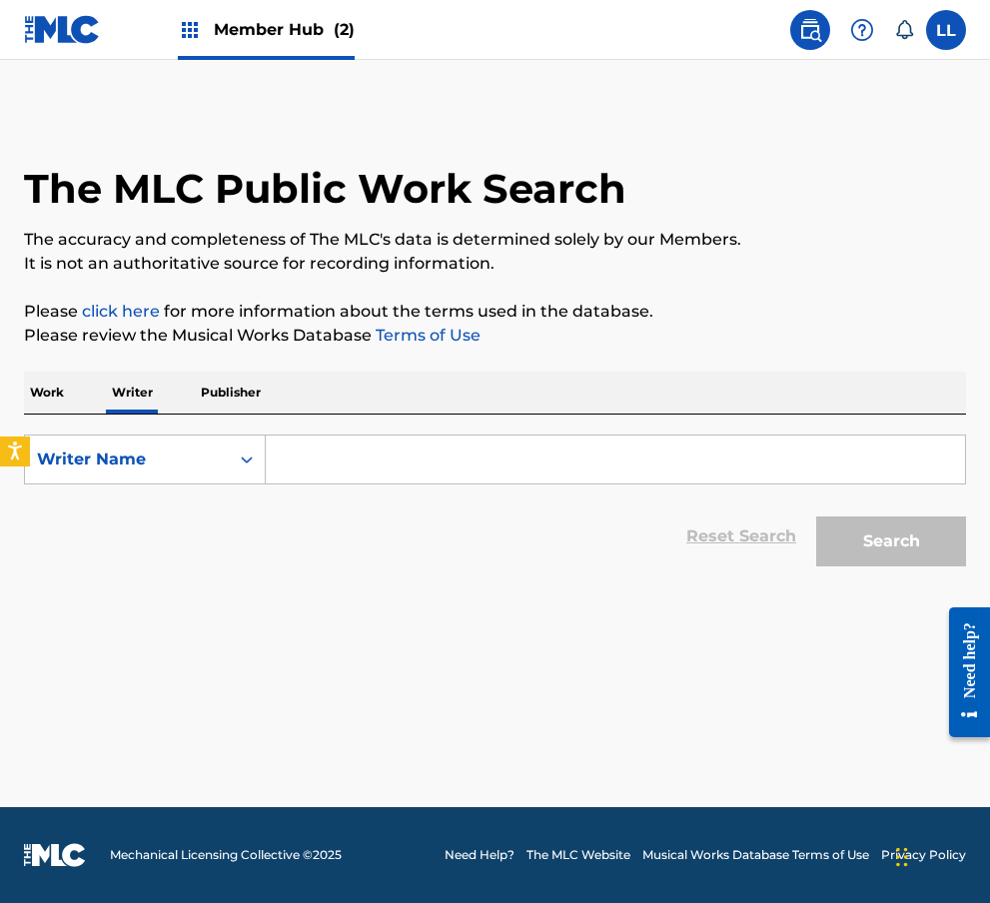
click at [350, 461] on input "Search Form" at bounding box center [615, 460] width 699 height 48
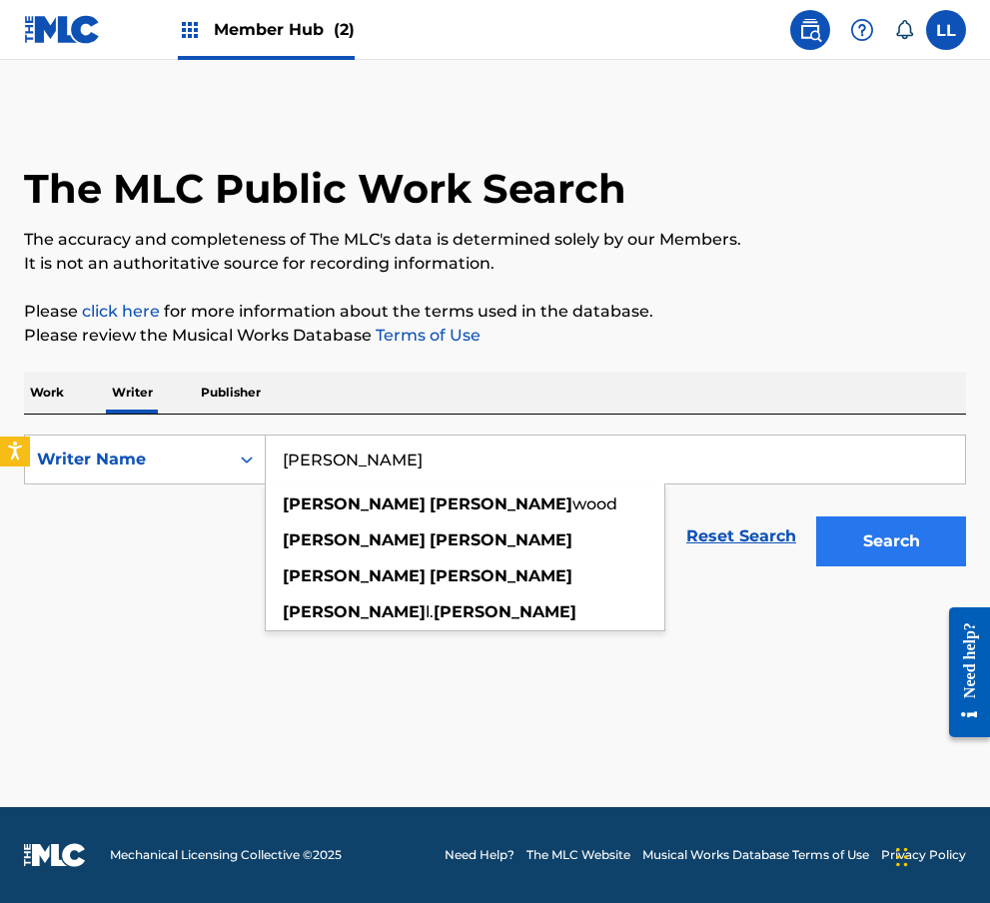
type input "[PERSON_NAME]"
click at [870, 542] on button "Search" at bounding box center [891, 542] width 150 height 50
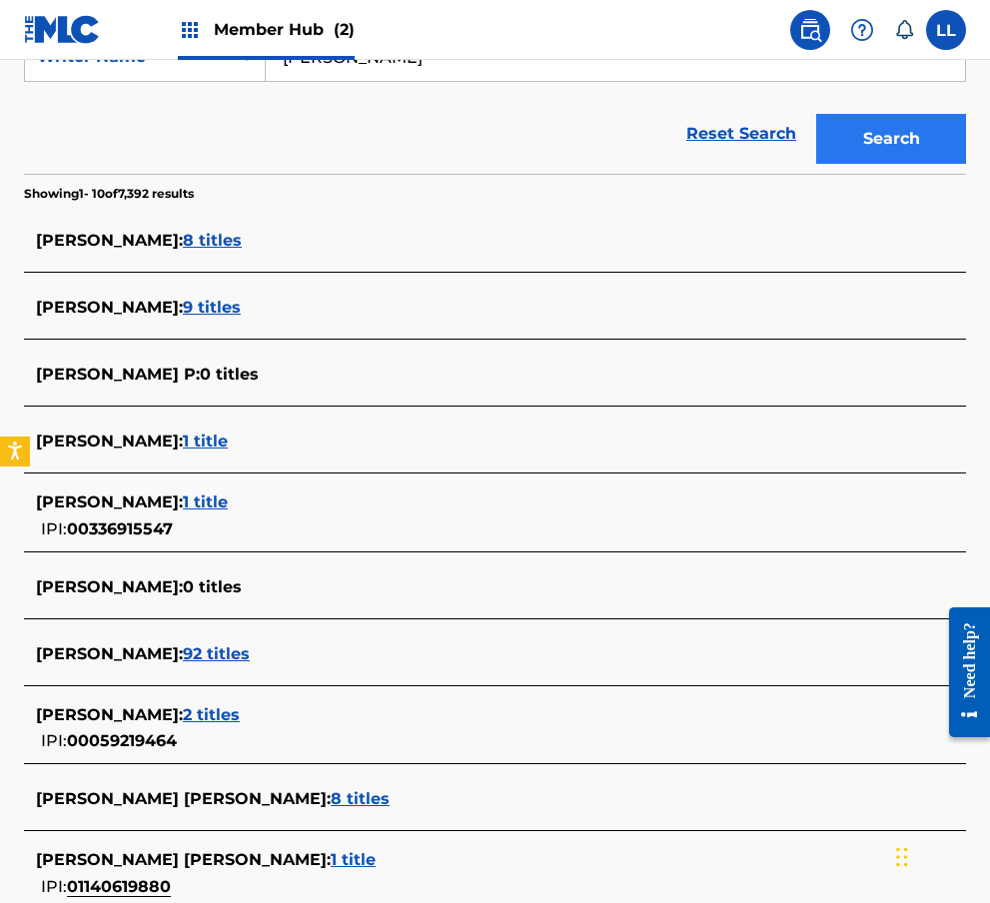
scroll to position [443, 0]
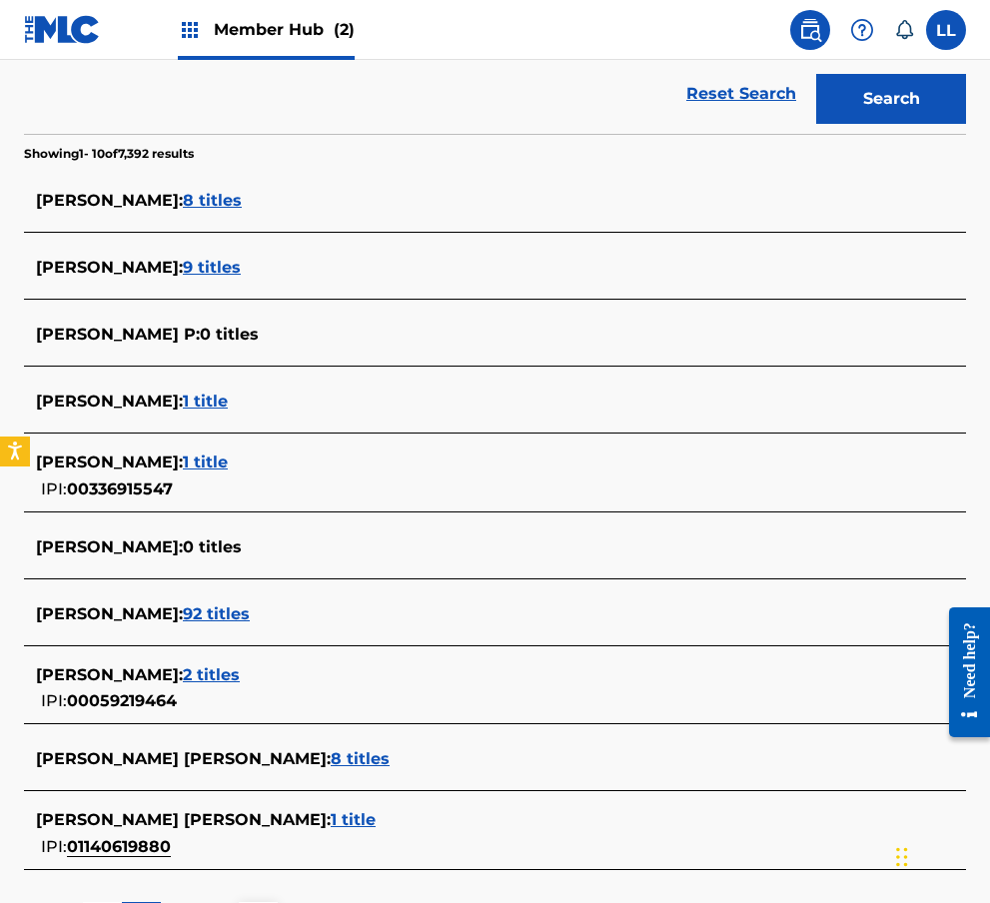
click at [191, 200] on span "8 titles" at bounding box center [212, 200] width 59 height 19
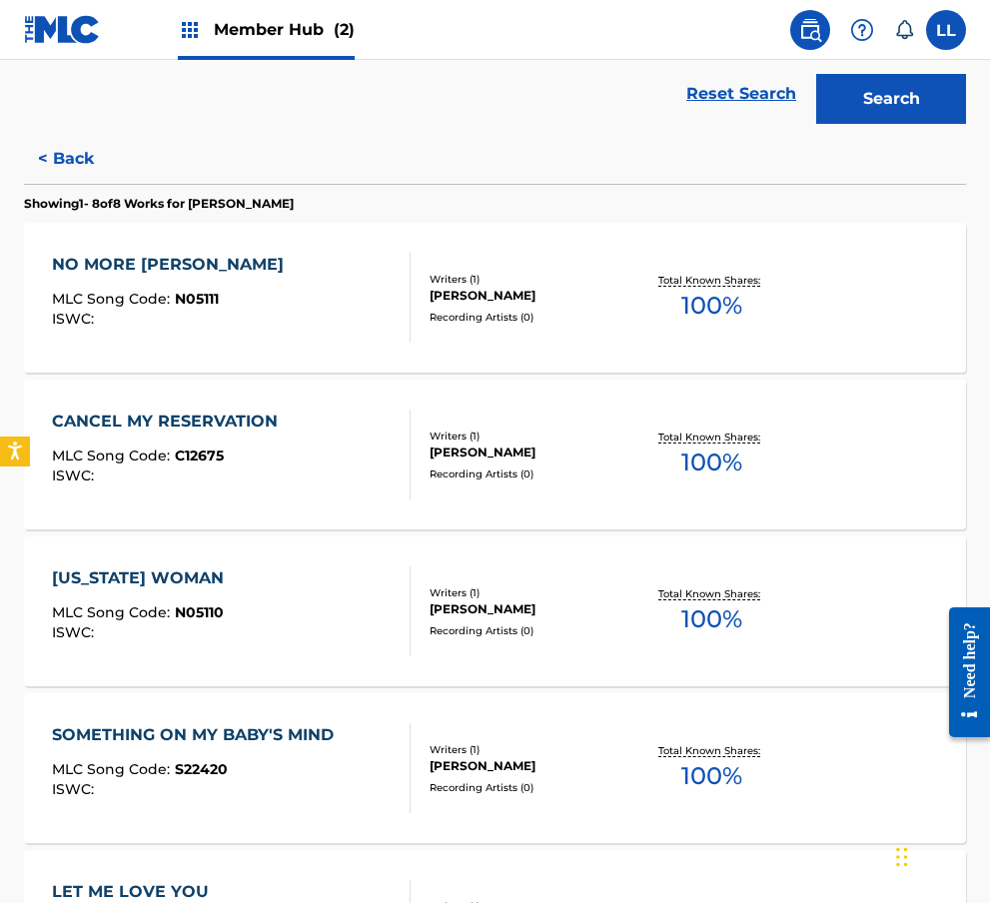
click at [192, 268] on div "NO MORE [PERSON_NAME]" at bounding box center [173, 265] width 242 height 24
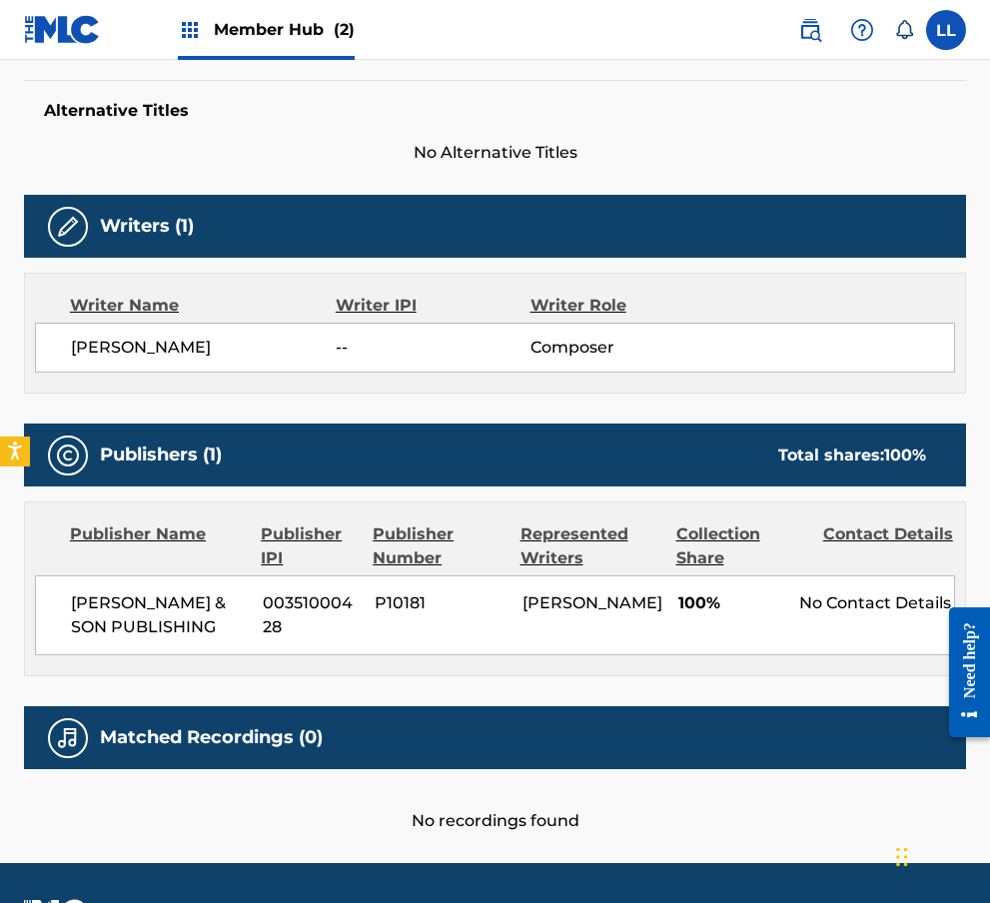
scroll to position [498, 0]
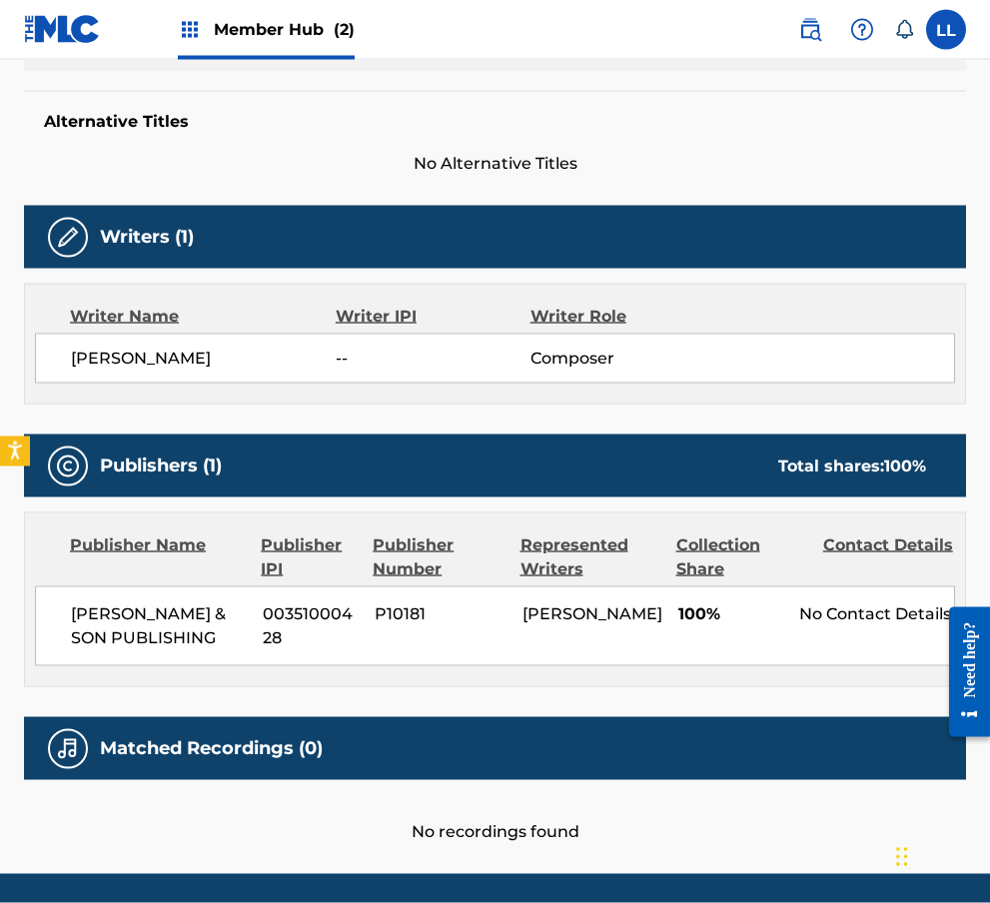
click at [625, 623] on div "[PERSON_NAME]" at bounding box center [593, 614] width 141 height 24
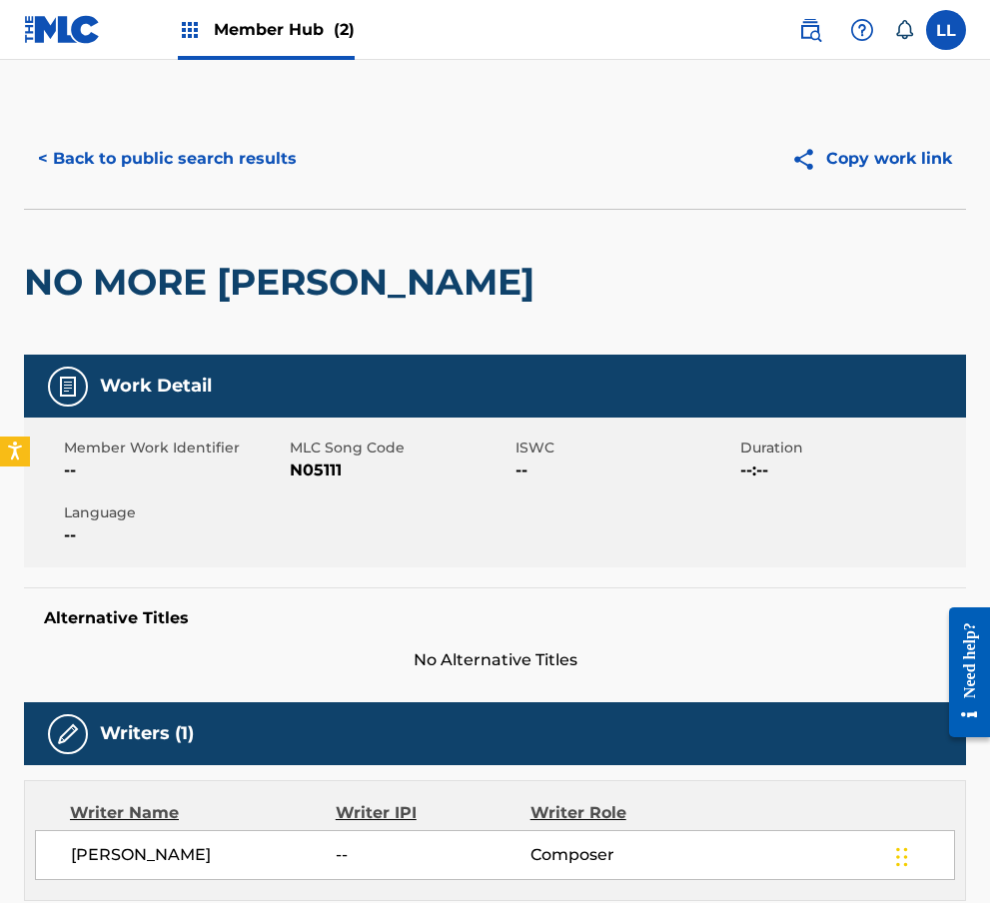
scroll to position [0, 0]
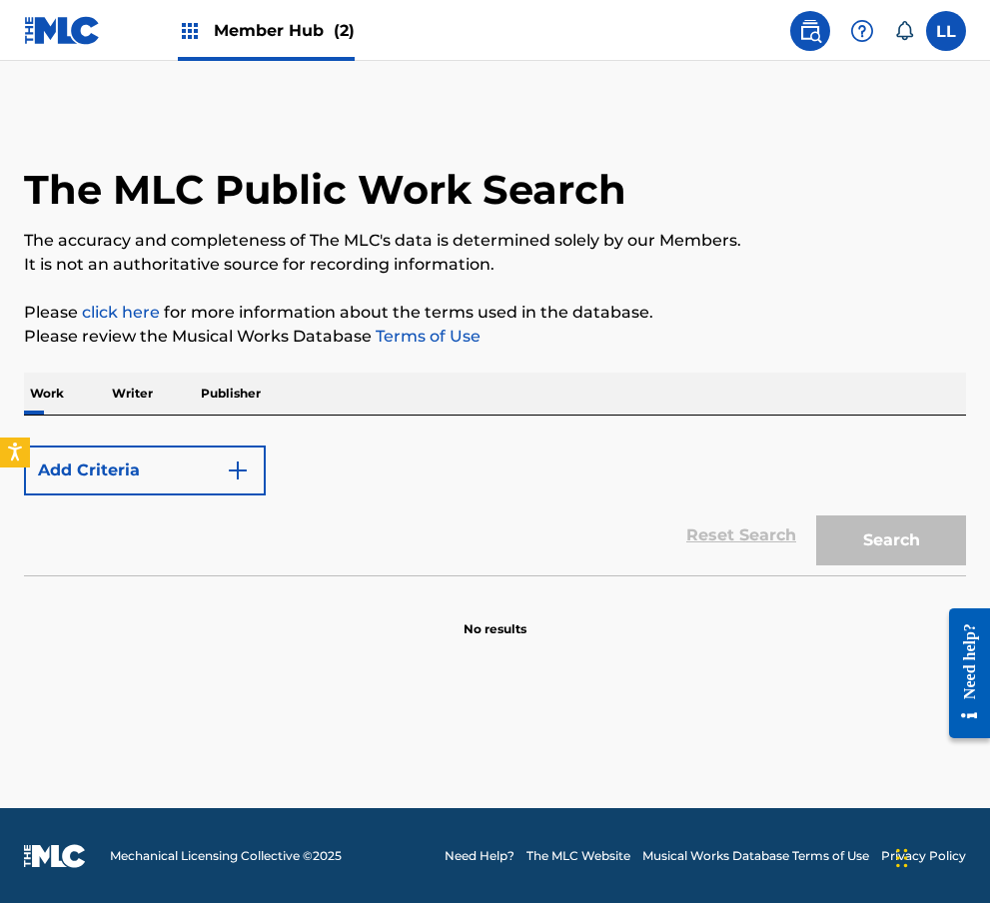
scroll to position [82, 0]
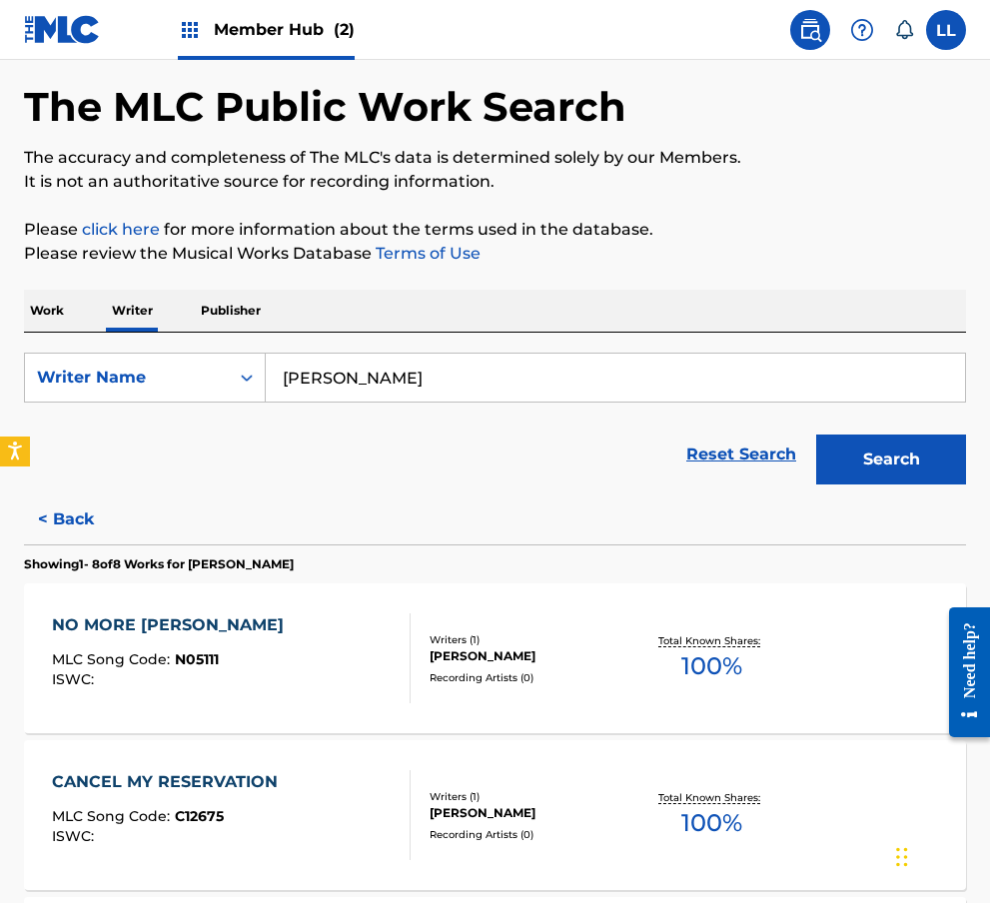
click at [186, 786] on div "CANCEL MY RESERVATION" at bounding box center [170, 782] width 236 height 24
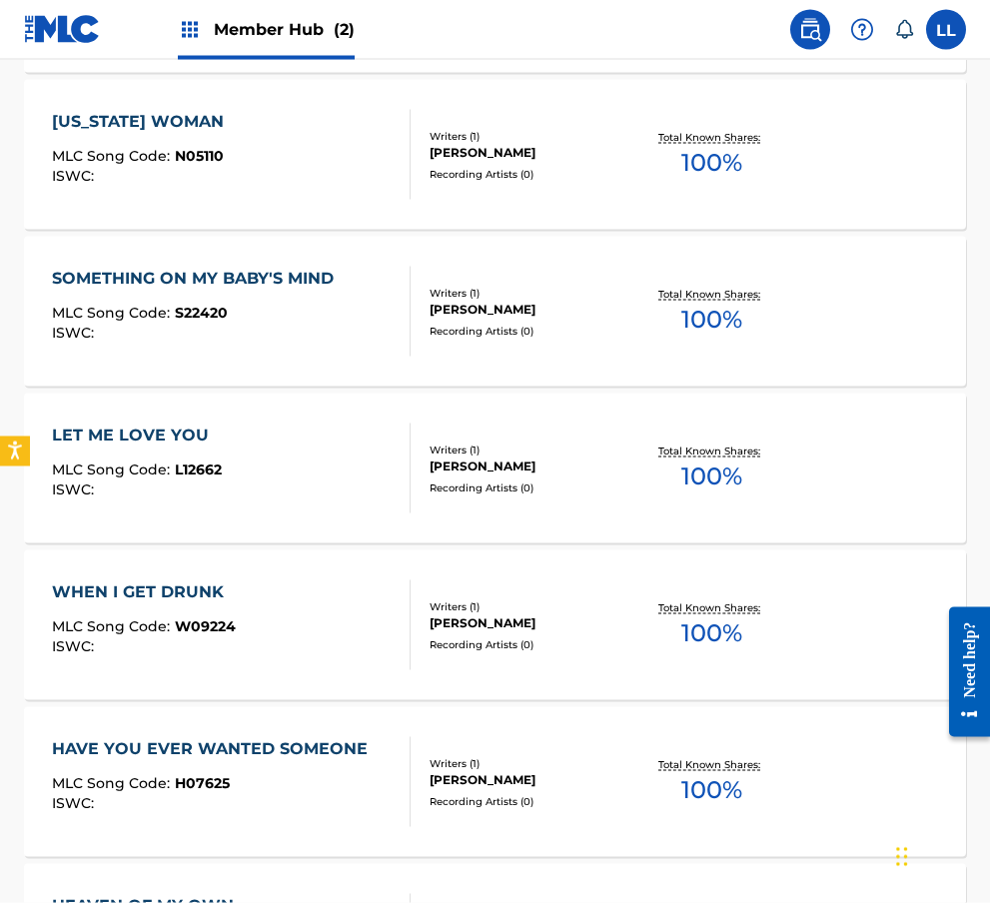
scroll to position [915, 0]
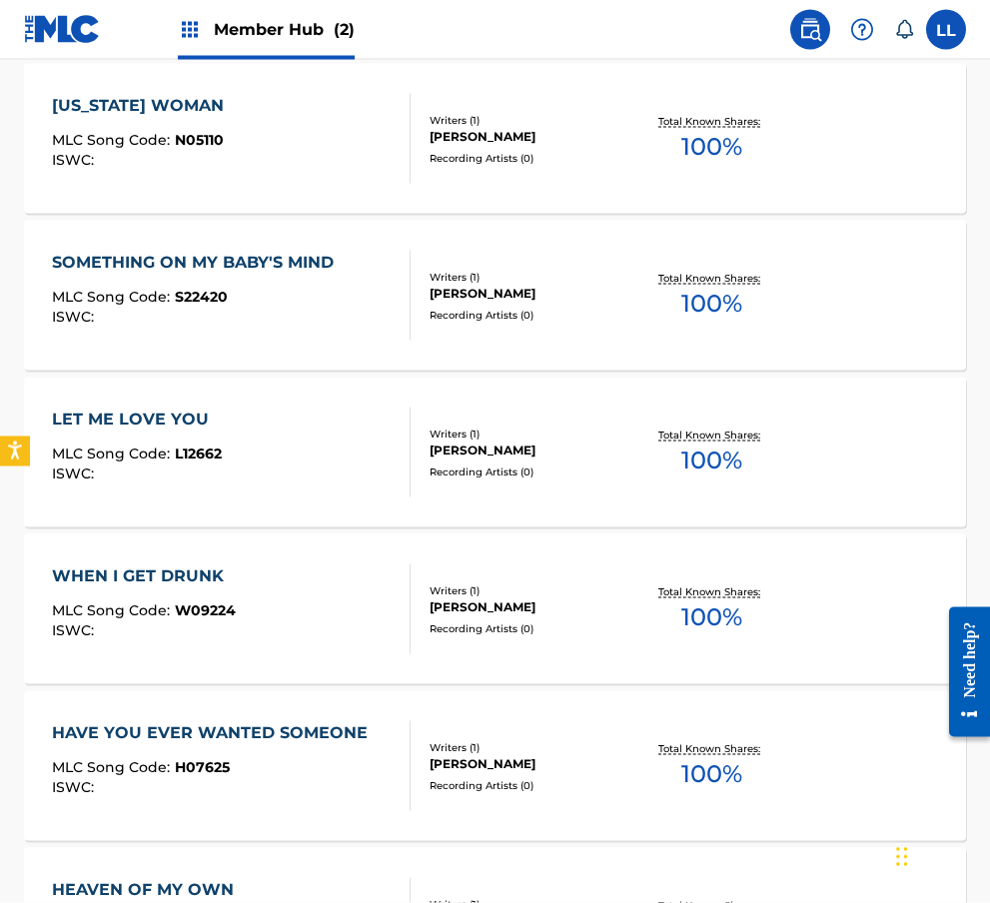
click at [131, 581] on div "WHEN I GET DRUNK" at bounding box center [144, 576] width 184 height 24
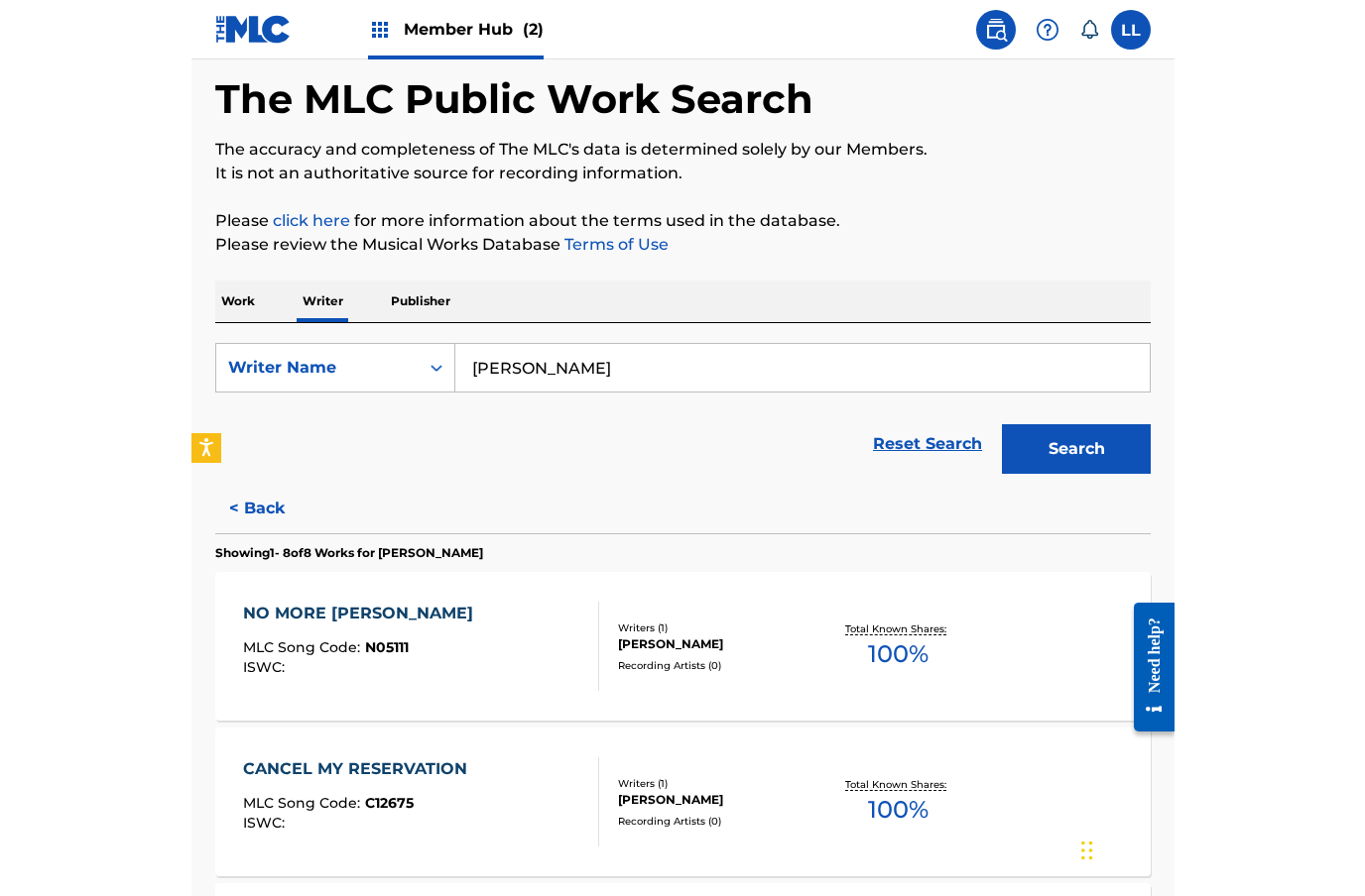
scroll to position [169, 0]
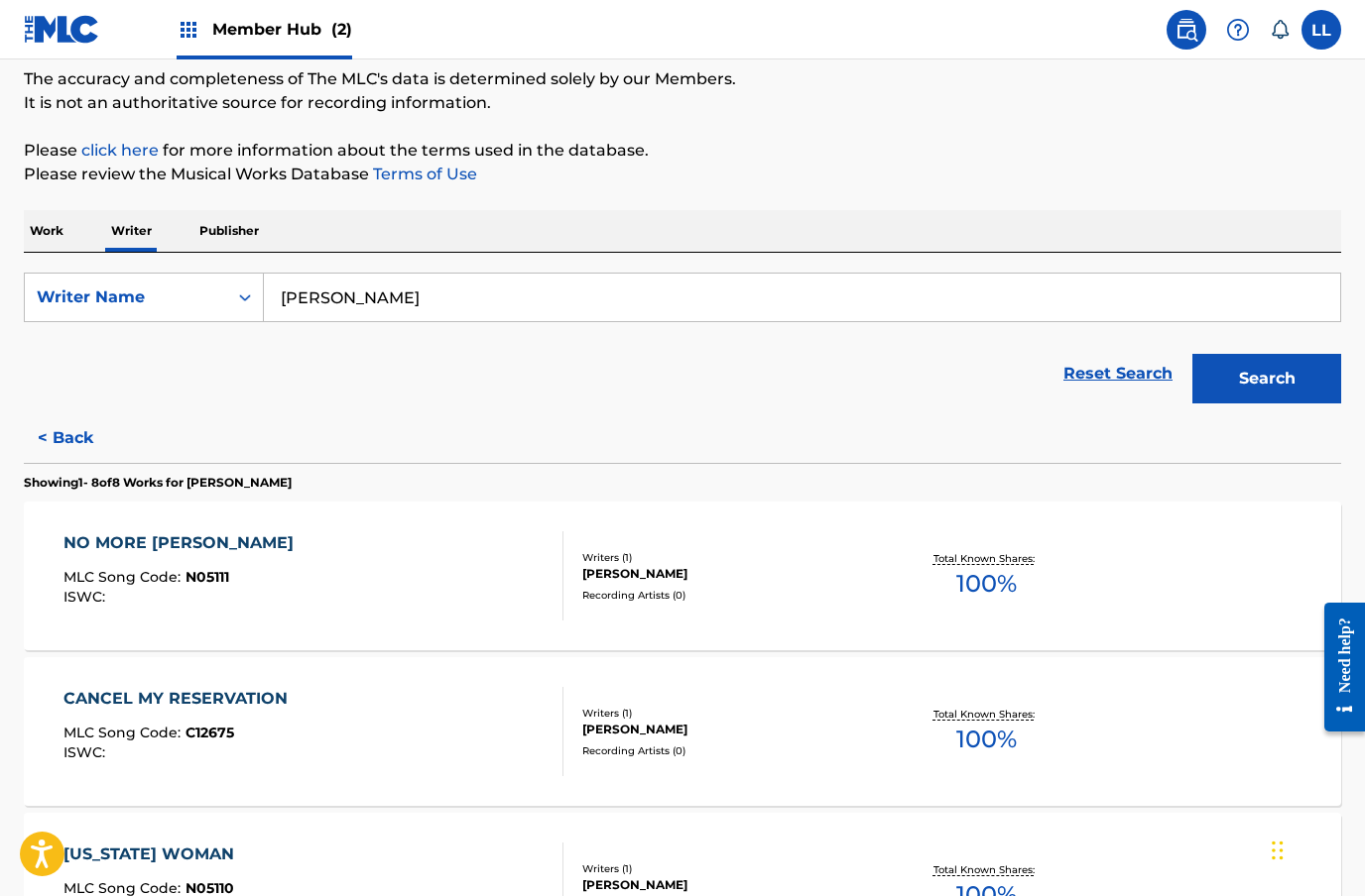
click at [470, 590] on div "NO MORE [PERSON_NAME] MLC Song Code : N05111 ISWC :" at bounding box center [314, 576] width 501 height 89
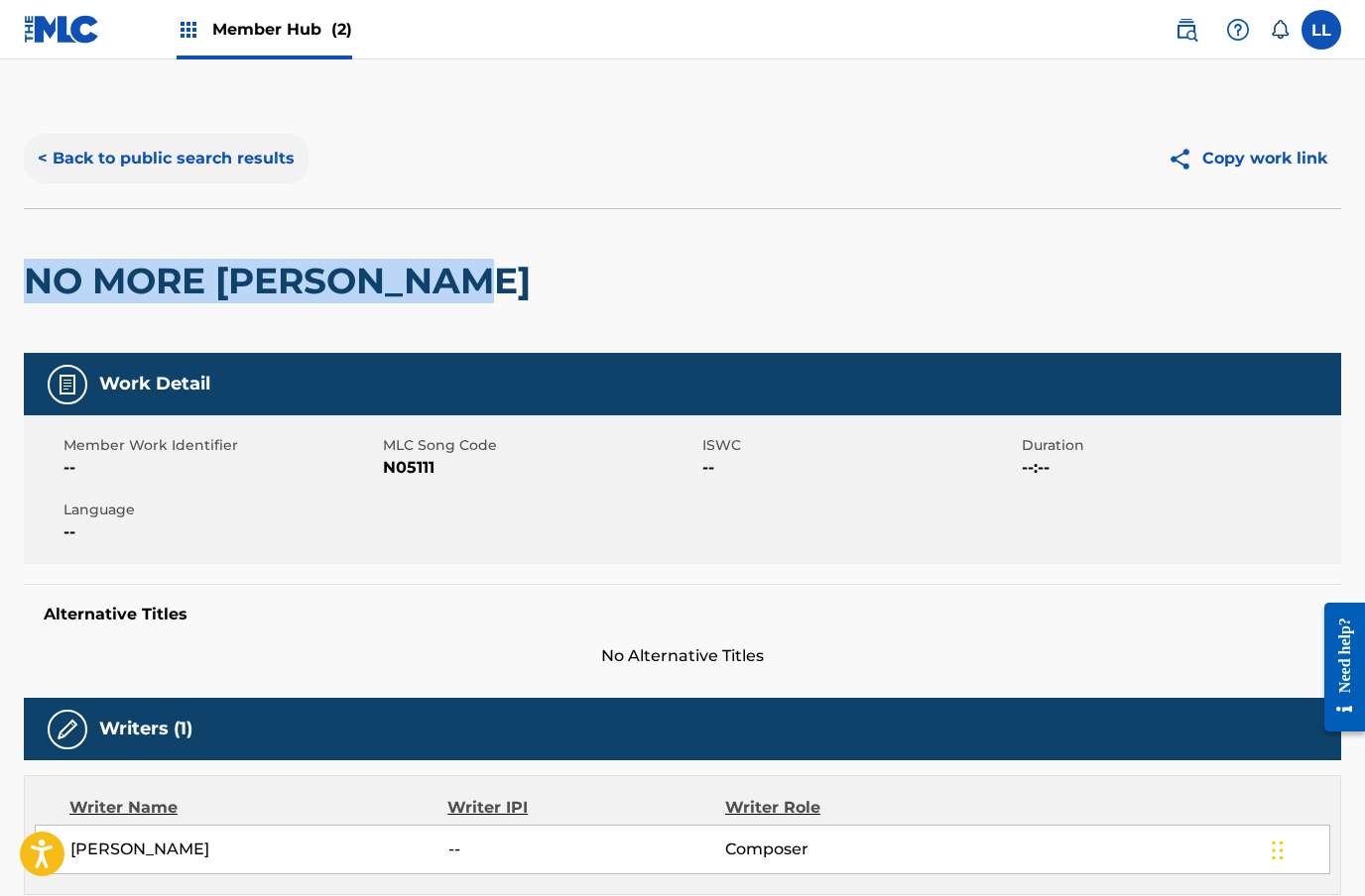
click at [55, 162] on button "< Back to public search results" at bounding box center [166, 159] width 285 height 50
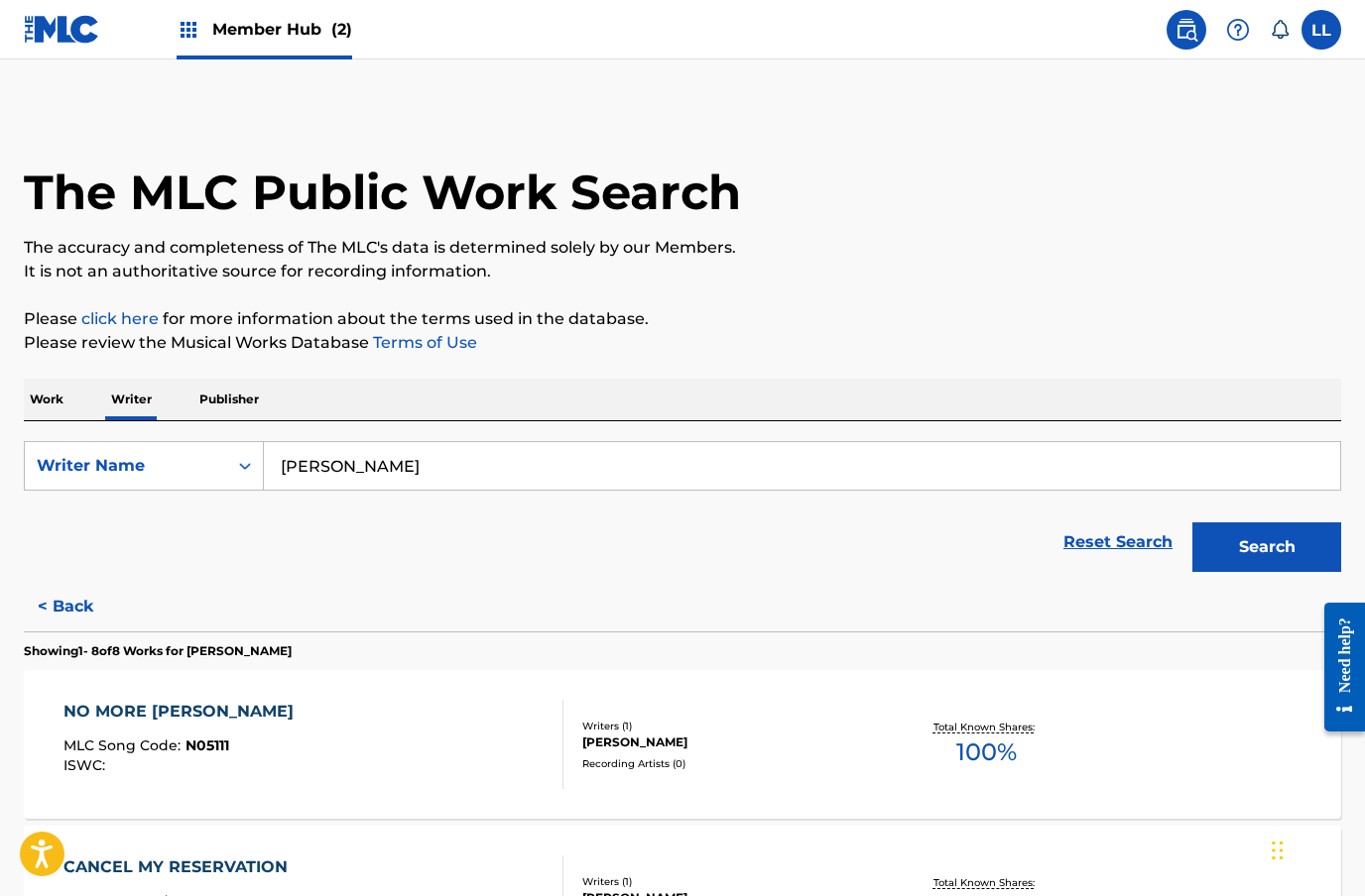
click at [628, 840] on div "CANCEL MY RESERVATION MLC Song Code : C12675 ISWC : Writers ( 1 ) [PERSON_NAME]…" at bounding box center [682, 900] width 1317 height 149
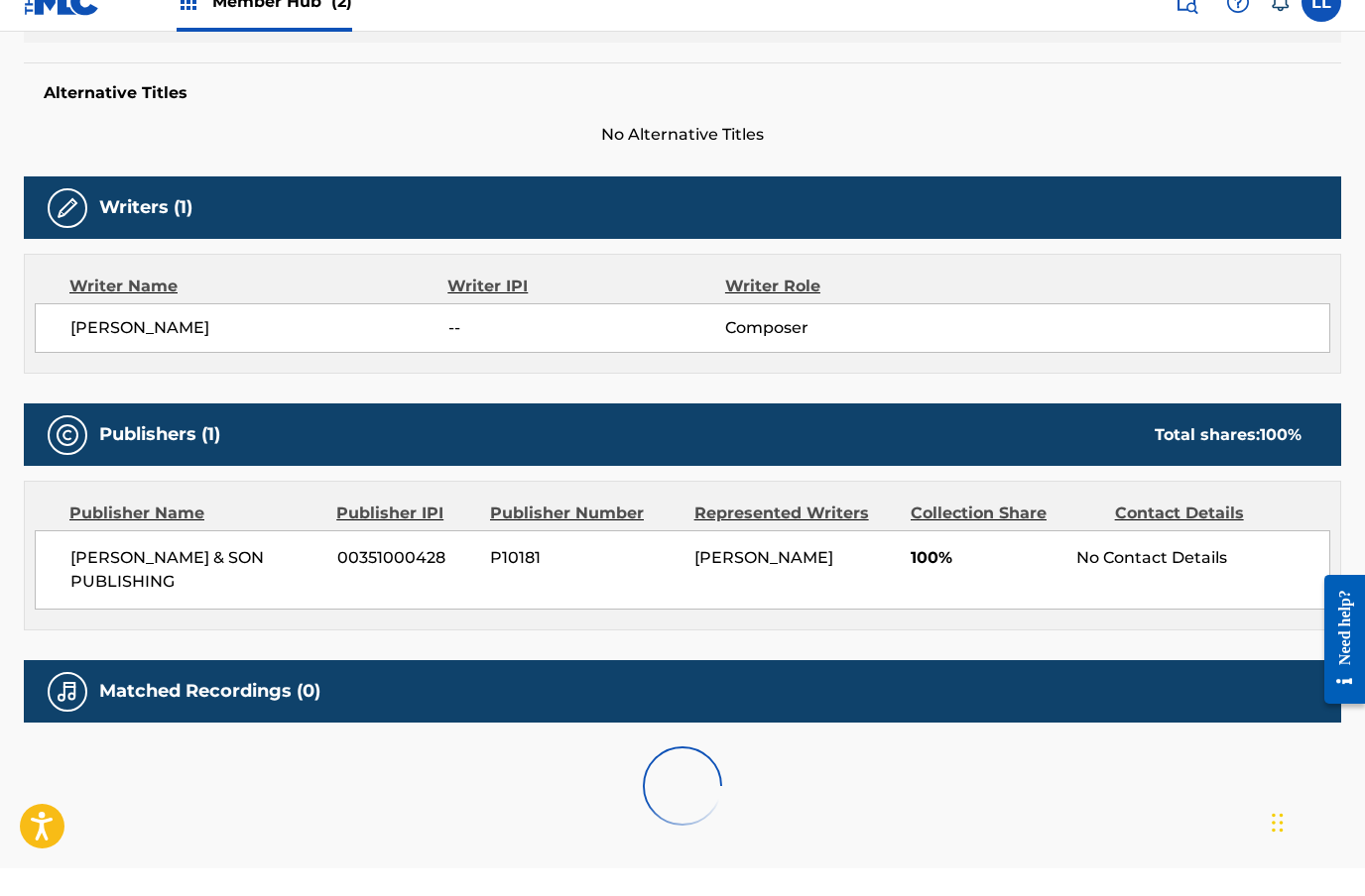
scroll to position [575, 0]
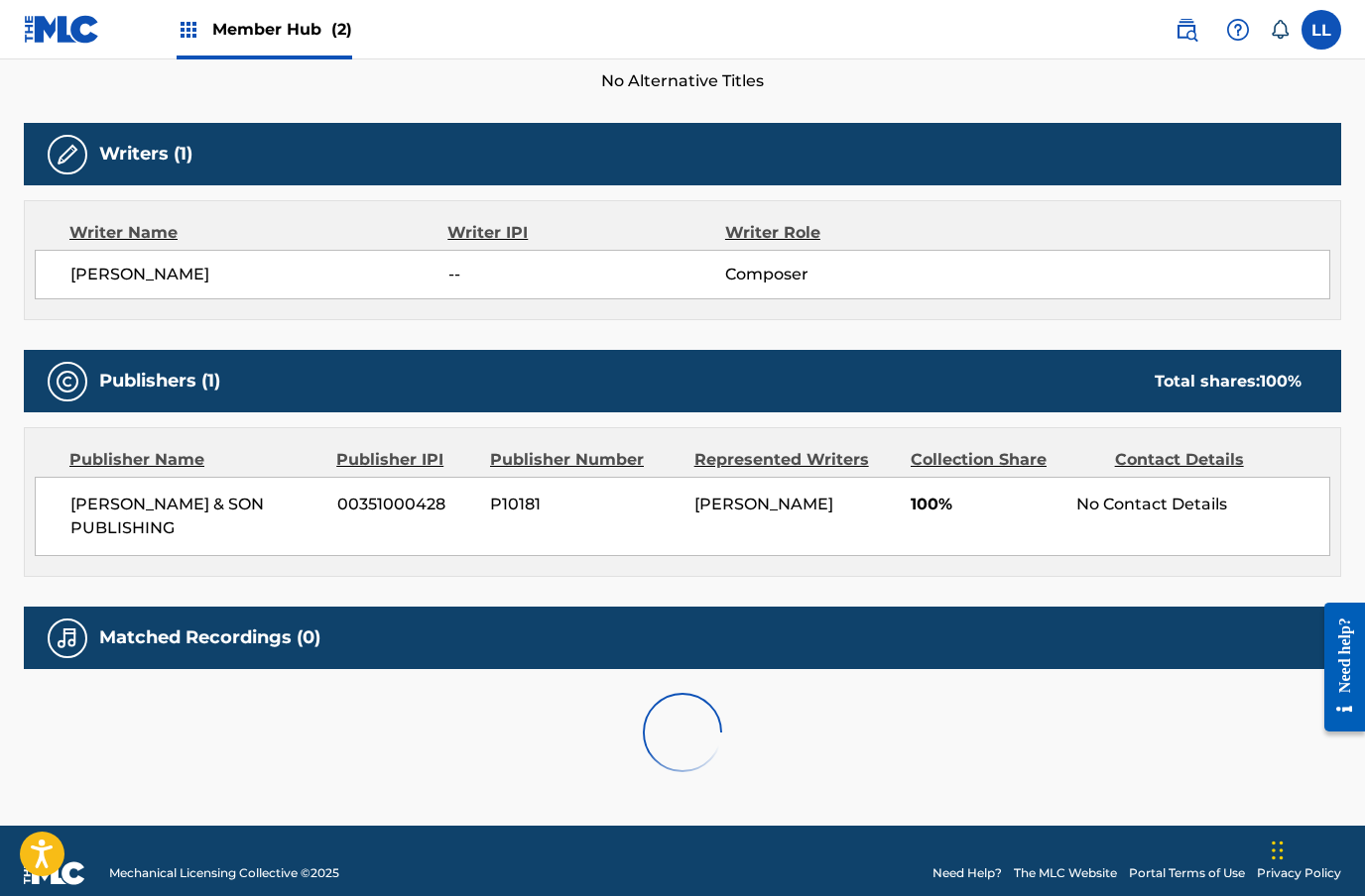
click at [701, 539] on div "Publisher Name Publisher IPI Publisher Number Represented Writers Collection Sh…" at bounding box center [682, 502] width 1315 height 148
click at [273, 511] on span "[PERSON_NAME] & SON PUBLISHING" at bounding box center [197, 517] width 252 height 48
click at [434, 489] on div "[PERSON_NAME] & SON PUBLISHING 00351000428 P10181 [PERSON_NAME] 100% No Contact…" at bounding box center [682, 517] width 1296 height 79
click at [382, 576] on div "Work Detail Member Work Identifier -- MLC Song Code C12675 ISWC -- Duration --:…" at bounding box center [682, 287] width 1317 height 1018
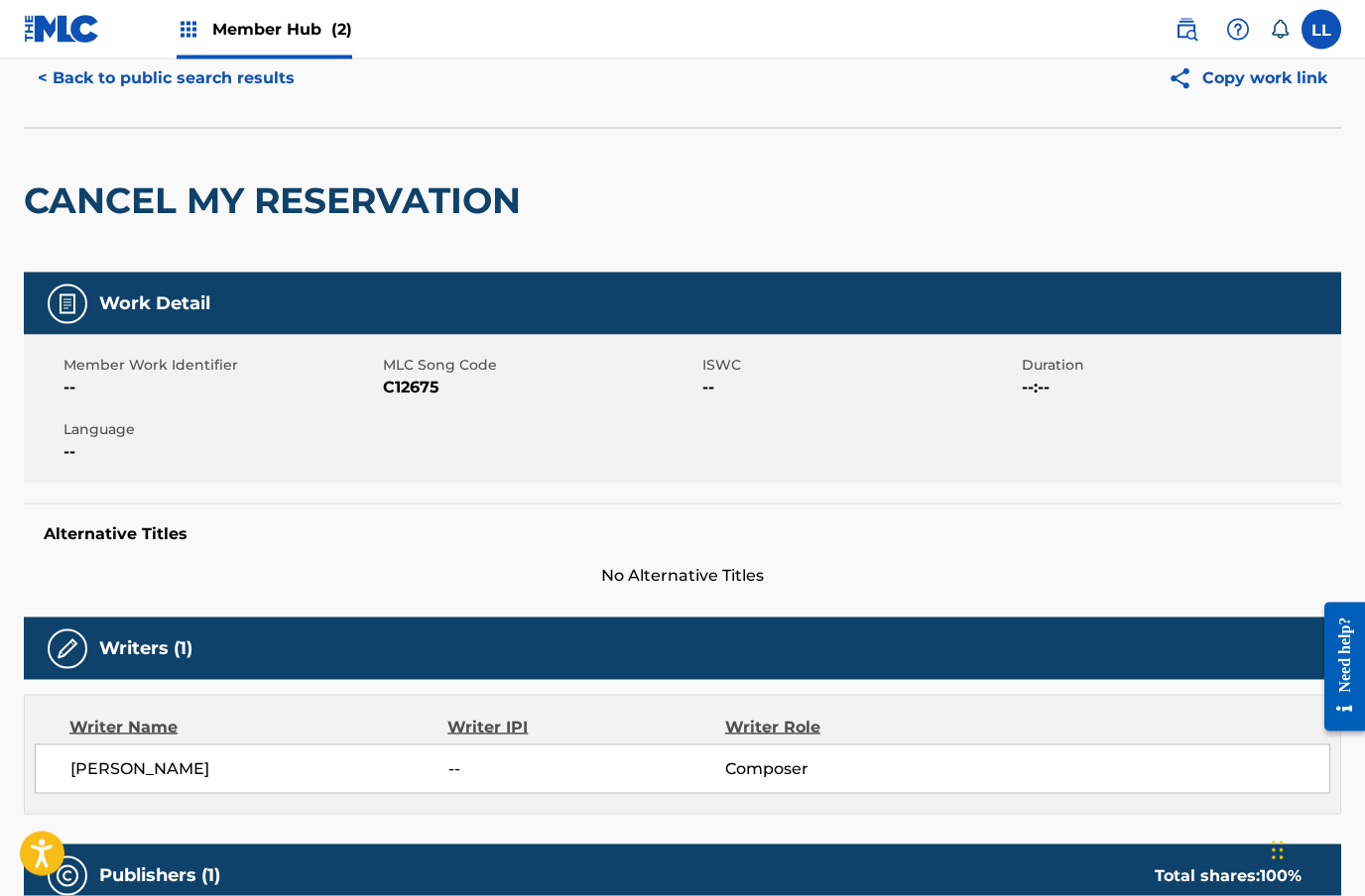
scroll to position [0, 0]
